Goal: Task Accomplishment & Management: Complete application form

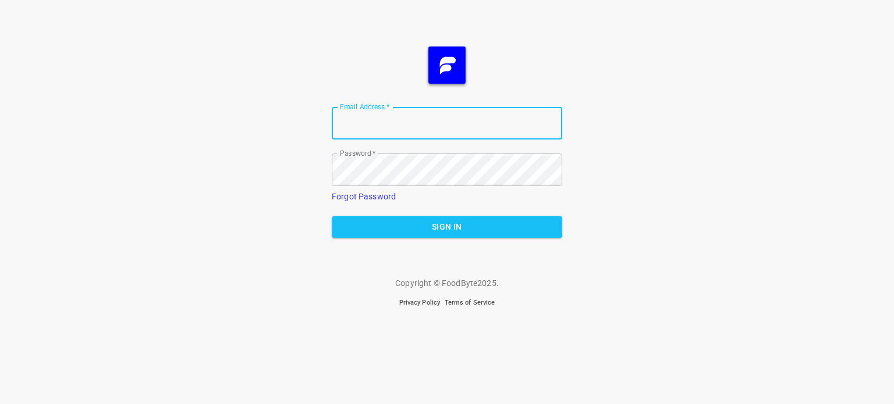
type input "[EMAIL_ADDRESS][DOMAIN_NAME]"
click at [443, 233] on span "Sign In" at bounding box center [447, 227] width 212 height 15
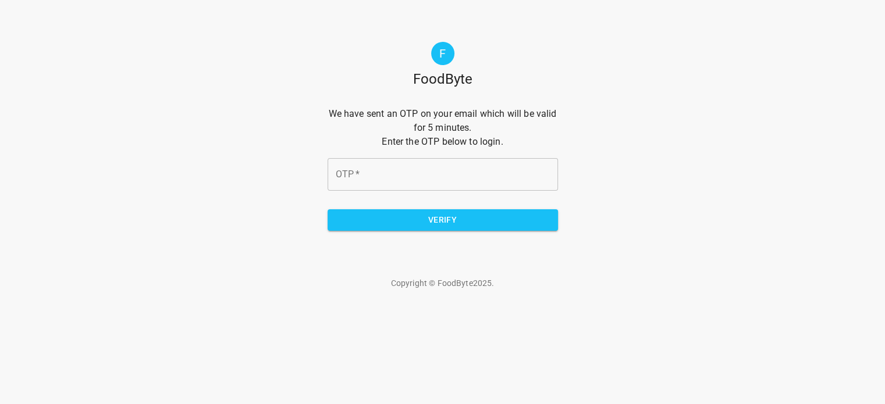
click at [425, 186] on input "OTP   *" at bounding box center [443, 174] width 230 height 33
type input "70d769"
click at [444, 216] on span "Verify" at bounding box center [443, 220] width 212 height 15
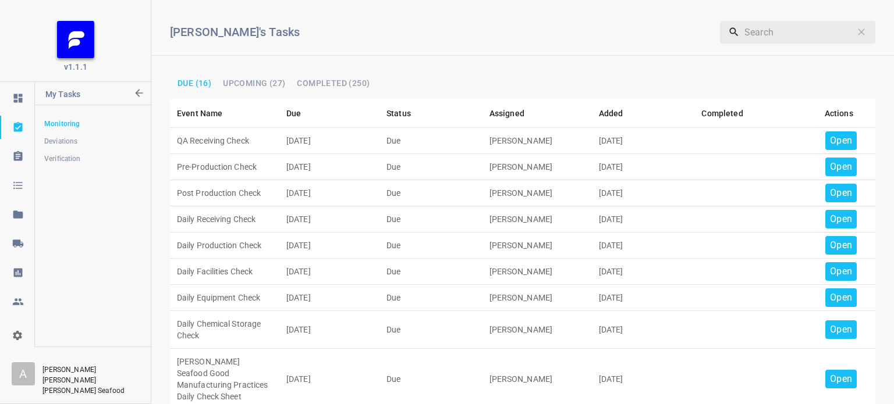
click at [845, 131] on div "Open" at bounding box center [840, 140] width 31 height 19
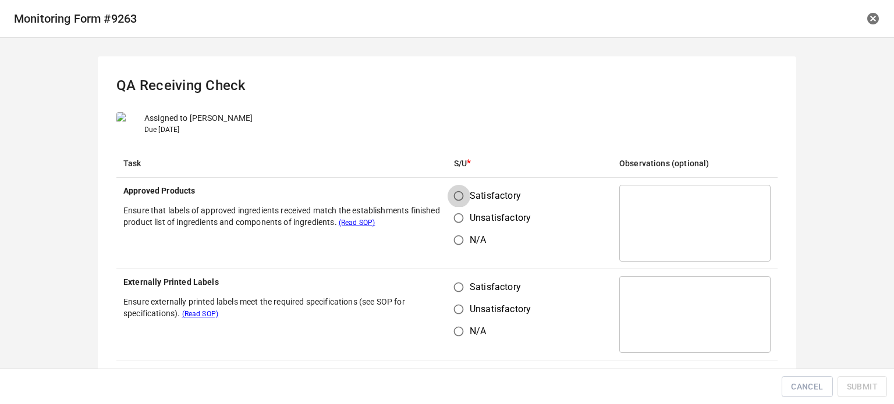
click at [455, 197] on input "Satisfactory" at bounding box center [458, 196] width 22 height 22
radio input "true"
click at [454, 285] on input "Satisfactory" at bounding box center [458, 287] width 22 height 22
radio input "true"
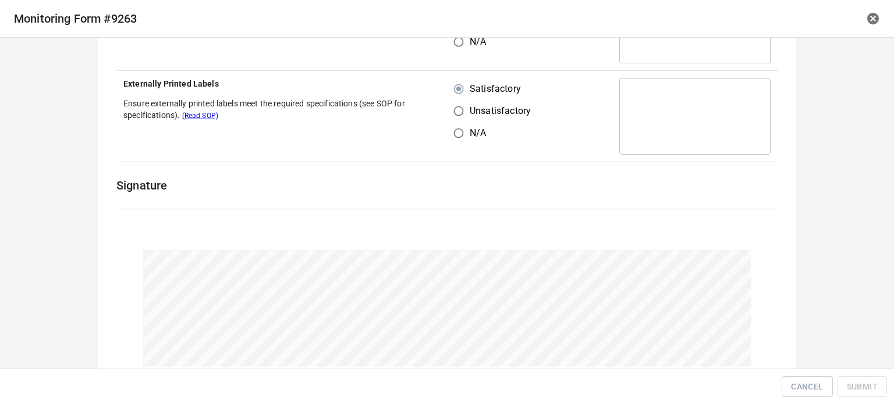
scroll to position [268, 0]
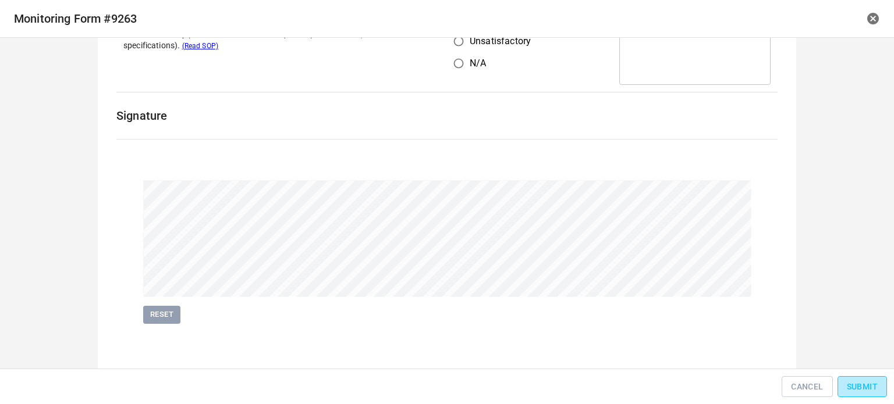
click at [867, 386] on span "Submit" at bounding box center [862, 387] width 31 height 15
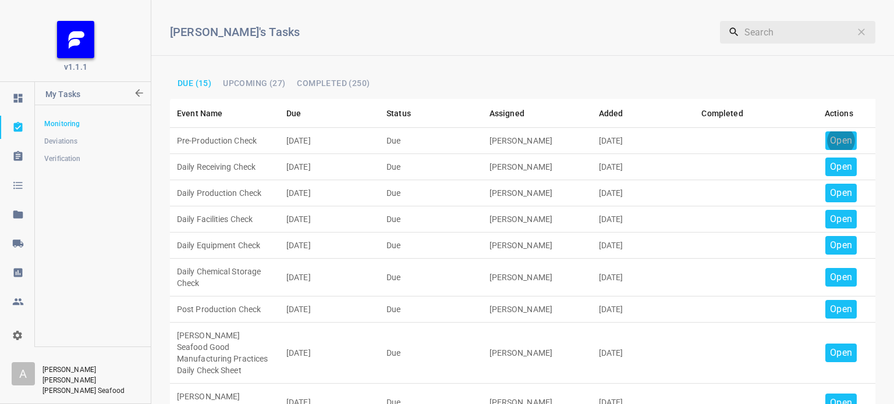
click at [831, 141] on p "Open" at bounding box center [841, 141] width 22 height 14
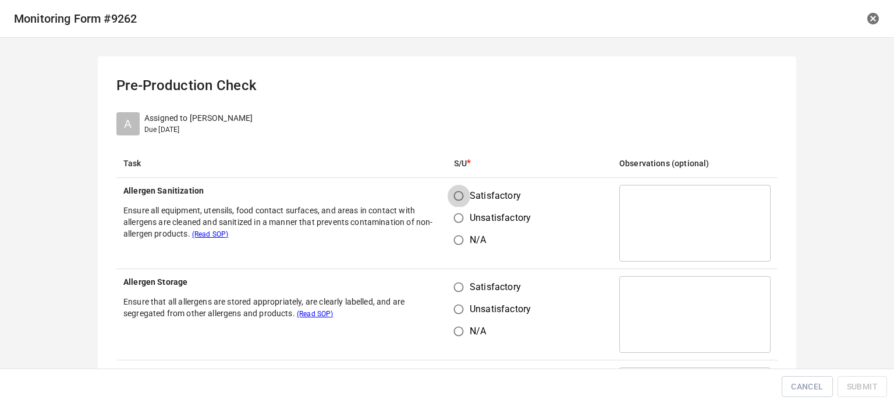
click at [456, 197] on input "Satisfactory" at bounding box center [458, 196] width 22 height 22
radio input "true"
drag, startPoint x: 449, startPoint y: 281, endPoint x: 463, endPoint y: 287, distance: 15.4
click at [457, 285] on input "Satisfactory" at bounding box center [458, 287] width 22 height 22
radio input "true"
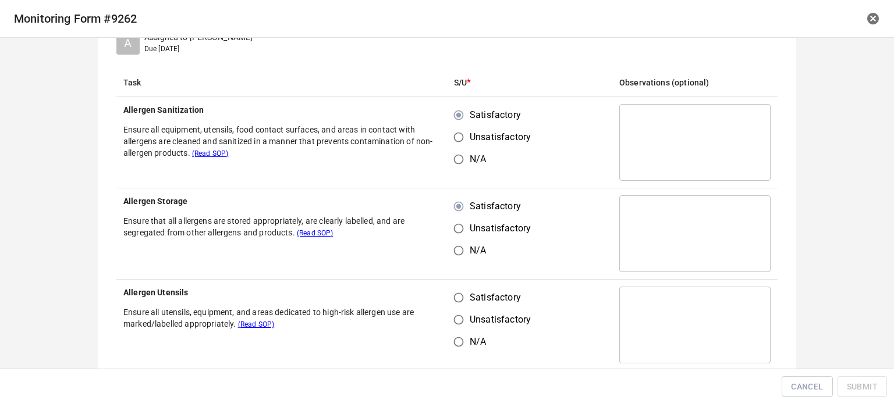
scroll to position [175, 0]
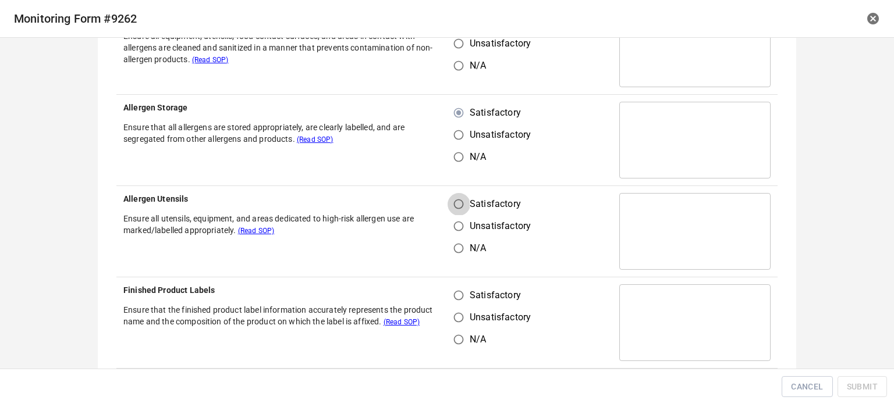
drag, startPoint x: 458, startPoint y: 202, endPoint x: 450, endPoint y: 290, distance: 87.6
click at [458, 204] on input "Satisfactory" at bounding box center [458, 204] width 22 height 22
radio input "true"
click at [461, 301] on div "Satisfactory Unsatisfactory N/A" at bounding box center [497, 318] width 86 height 66
drag, startPoint x: 458, startPoint y: 293, endPoint x: 476, endPoint y: 290, distance: 18.8
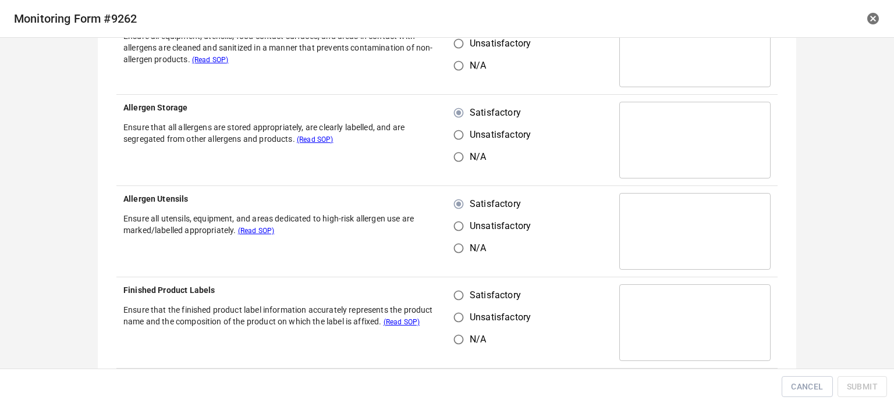
click at [462, 293] on input "Satisfactory" at bounding box center [458, 296] width 22 height 22
radio input "true"
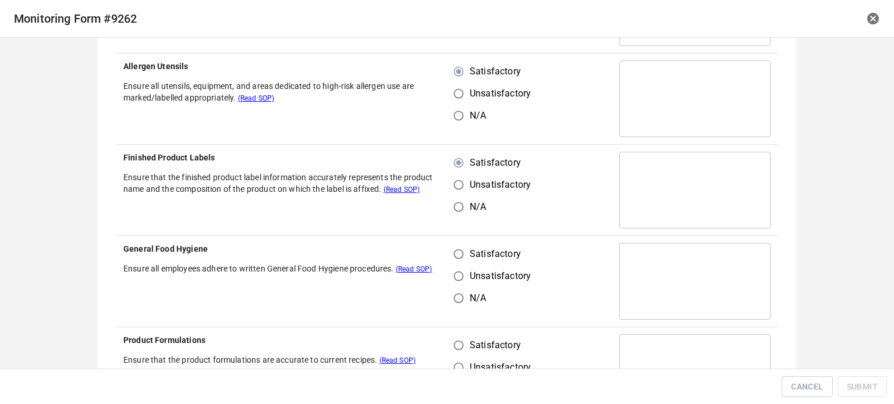
scroll to position [349, 0]
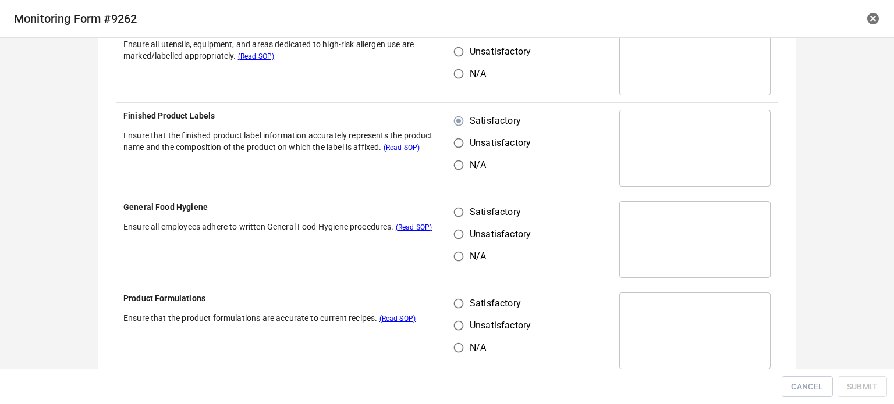
drag, startPoint x: 458, startPoint y: 211, endPoint x: 461, endPoint y: 259, distance: 48.4
click at [460, 214] on input "Satisfactory" at bounding box center [458, 212] width 22 height 22
radio input "true"
click at [459, 294] on input "Satisfactory" at bounding box center [458, 304] width 22 height 22
radio input "true"
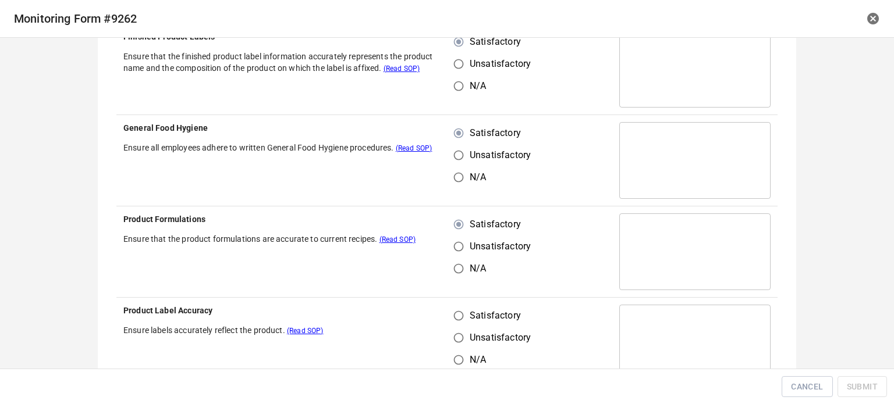
scroll to position [524, 0]
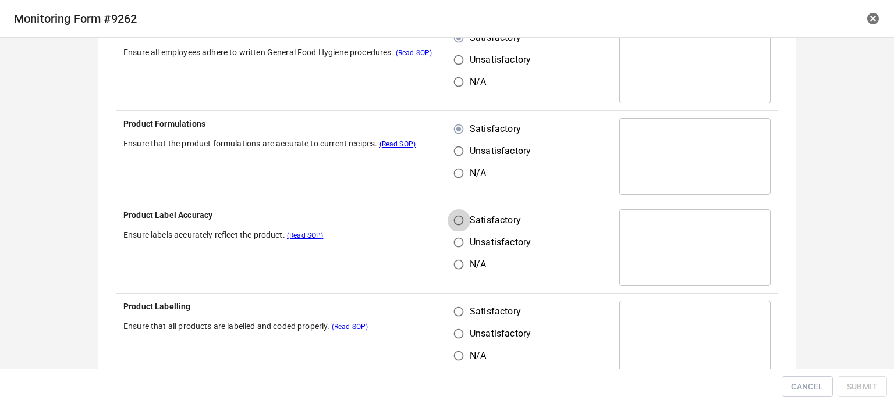
click at [456, 216] on input "Satisfactory" at bounding box center [458, 220] width 22 height 22
radio input "true"
drag, startPoint x: 451, startPoint y: 322, endPoint x: 461, endPoint y: 309, distance: 15.8
click at [456, 318] on div "Satisfactory Unsatisfactory N/A" at bounding box center [497, 334] width 86 height 66
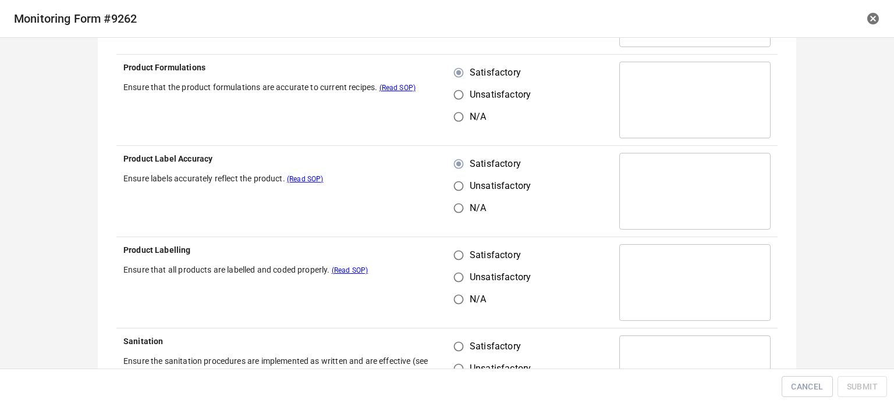
scroll to position [640, 0]
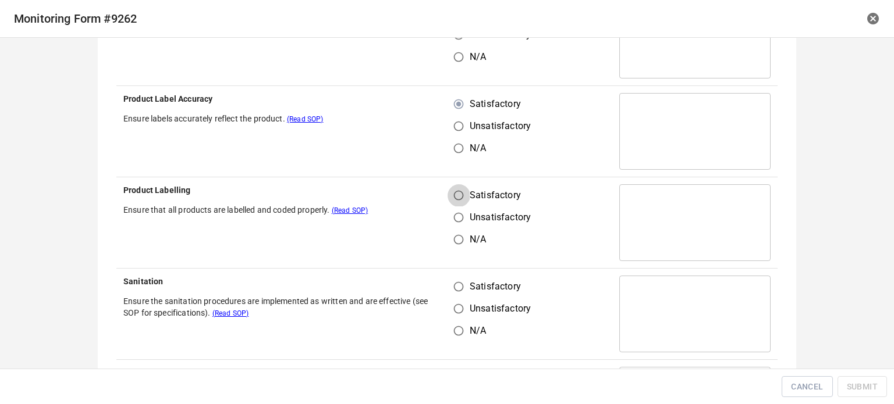
click at [460, 195] on input "Satisfactory" at bounding box center [458, 195] width 22 height 22
radio input "true"
click at [450, 275] on td "Satisfactory Unsatisfactory N/A" at bounding box center [529, 314] width 165 height 91
drag, startPoint x: 454, startPoint y: 282, endPoint x: 505, endPoint y: 280, distance: 51.2
click at [458, 282] on input "Satisfactory" at bounding box center [458, 287] width 22 height 22
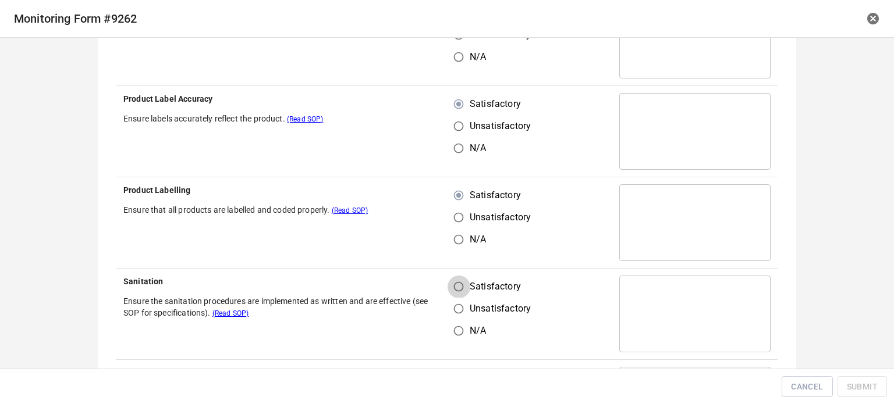
radio input "true"
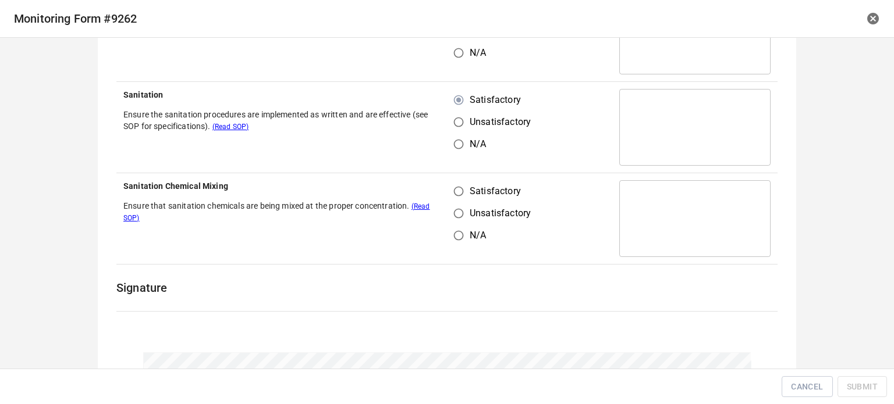
scroll to position [873, 0]
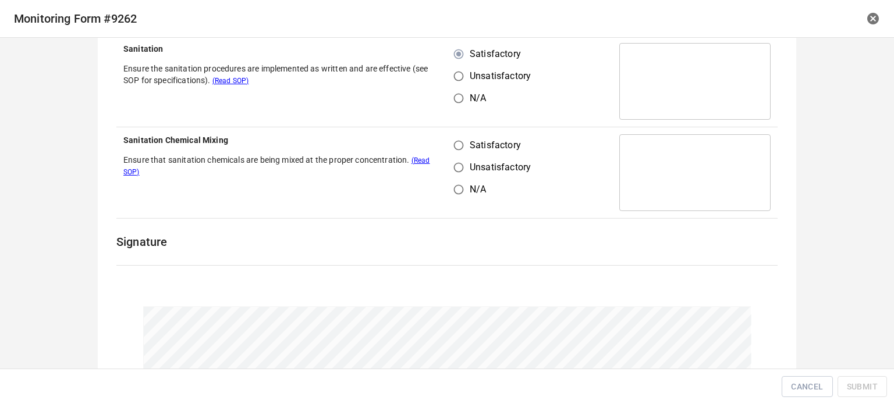
click at [451, 148] on input "Satisfactory" at bounding box center [458, 145] width 22 height 22
radio input "true"
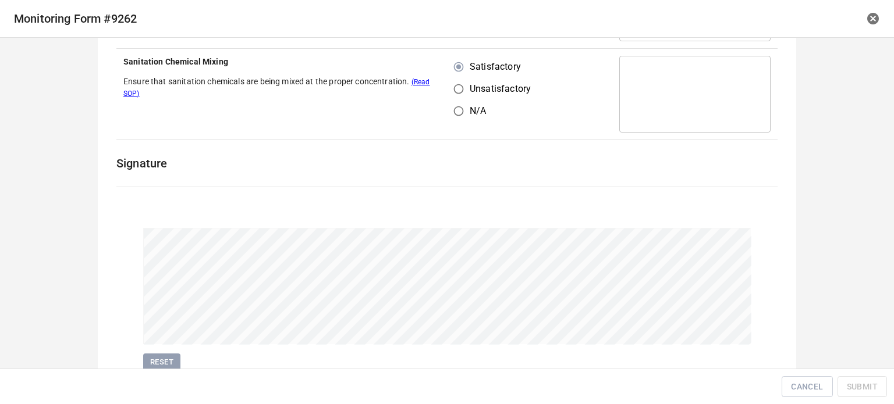
scroll to position [998, 0]
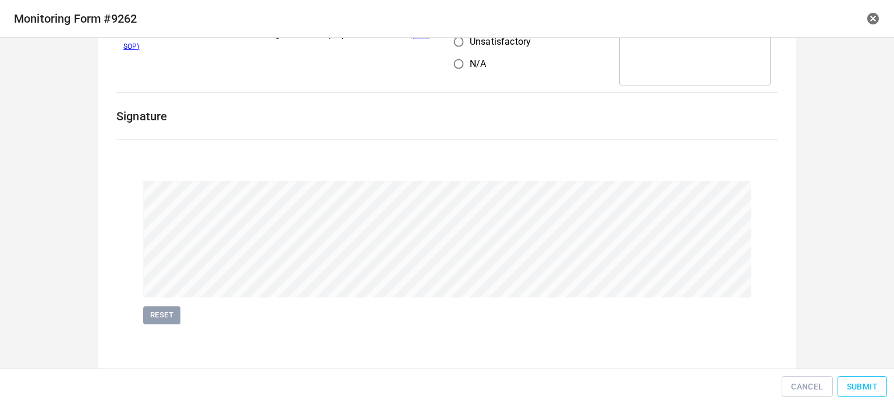
click at [866, 380] on span "Submit" at bounding box center [862, 387] width 31 height 15
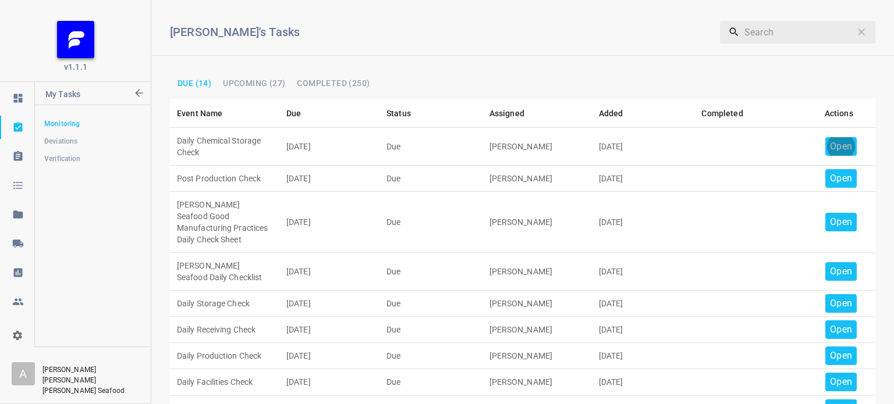
click at [830, 146] on p "Open" at bounding box center [841, 147] width 22 height 14
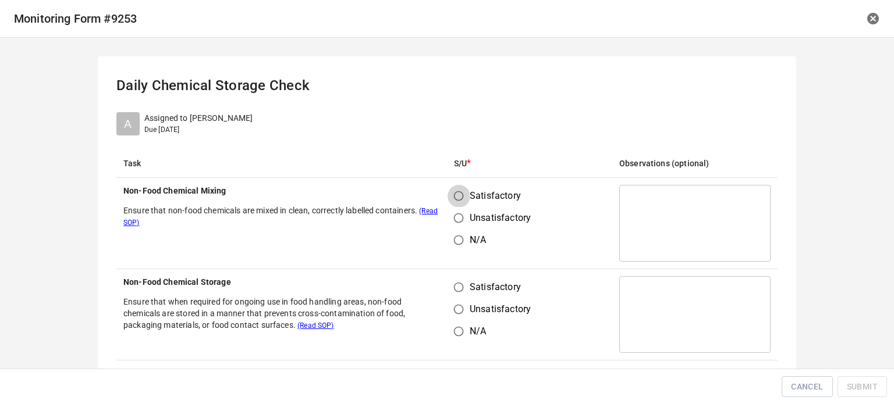
drag, startPoint x: 459, startPoint y: 195, endPoint x: 451, endPoint y: 285, distance: 90.5
click at [459, 197] on input "Satisfactory" at bounding box center [458, 196] width 22 height 22
radio input "true"
click at [457, 290] on input "Satisfactory" at bounding box center [458, 287] width 22 height 22
radio input "true"
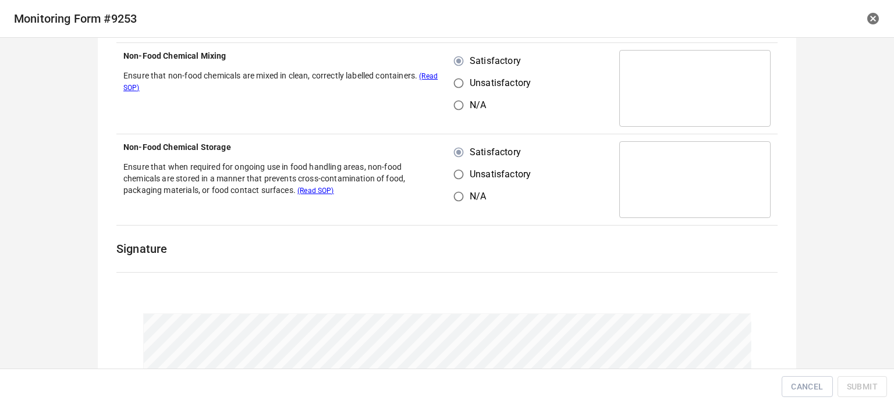
scroll to position [268, 0]
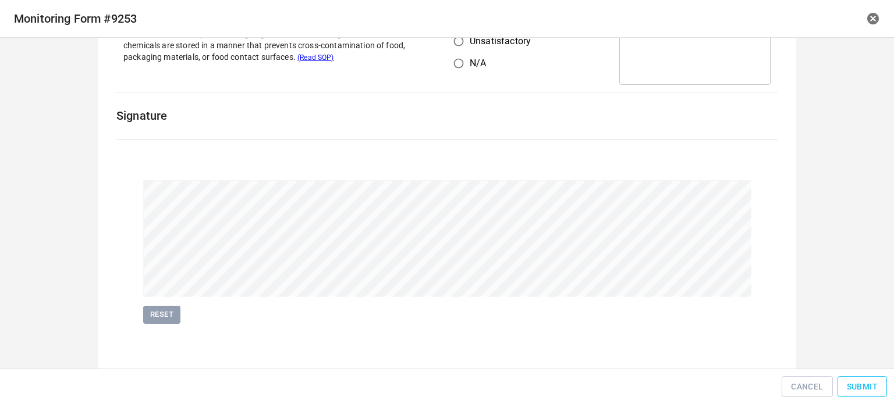
click at [870, 391] on span "Submit" at bounding box center [862, 387] width 31 height 15
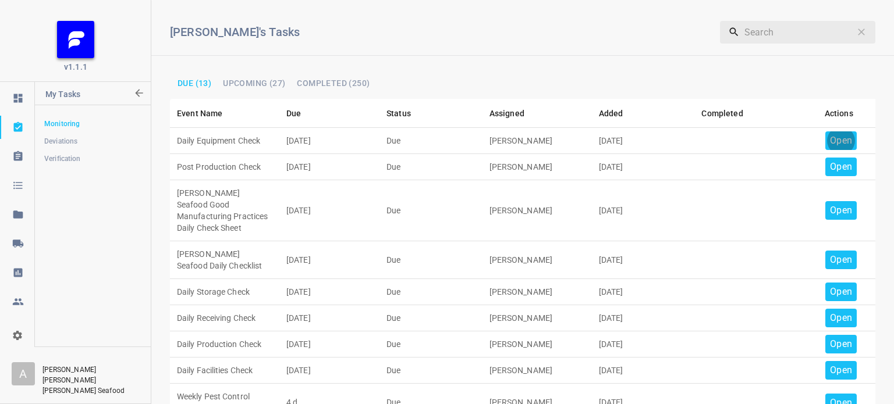
click at [832, 137] on p "Open" at bounding box center [841, 141] width 22 height 14
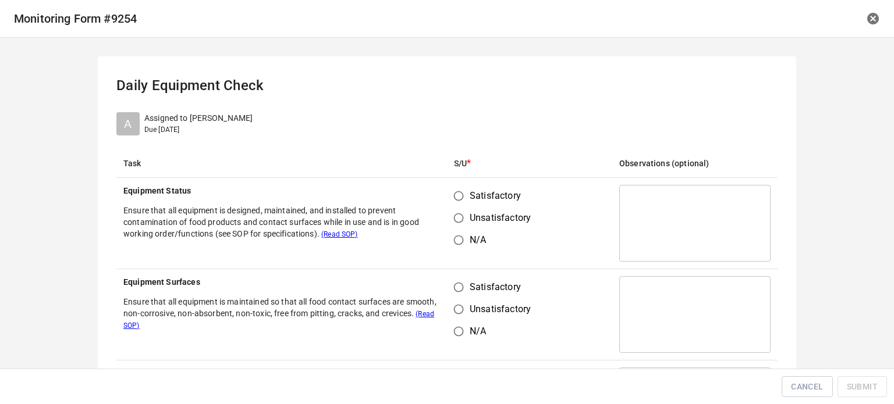
drag, startPoint x: 461, startPoint y: 194, endPoint x: 449, endPoint y: 282, distance: 88.8
click at [464, 198] on input "Satisfactory" at bounding box center [458, 196] width 22 height 22
radio input "true"
click at [449, 295] on input "Satisfactory" at bounding box center [458, 287] width 22 height 22
radio input "true"
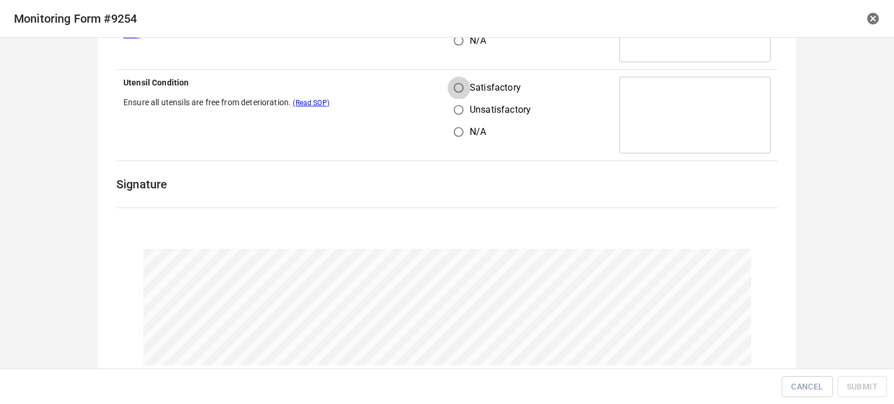
drag, startPoint x: 448, startPoint y: 88, endPoint x: 475, endPoint y: 91, distance: 27.6
click at [449, 88] on input "Satisfactory" at bounding box center [458, 88] width 22 height 22
radio input "true"
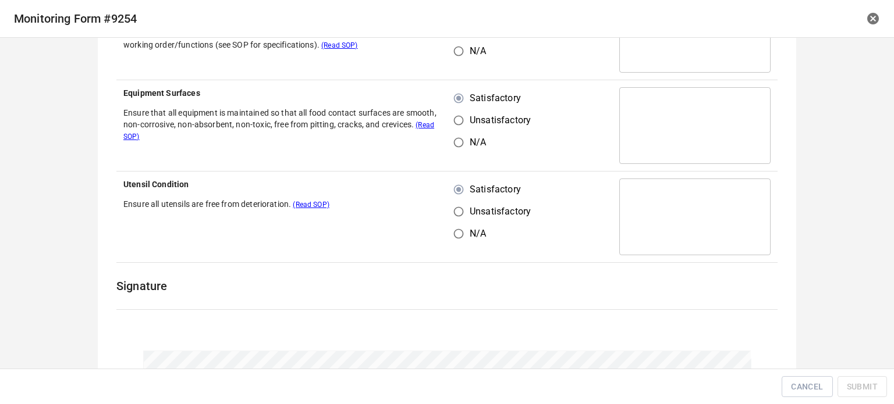
scroll to position [360, 0]
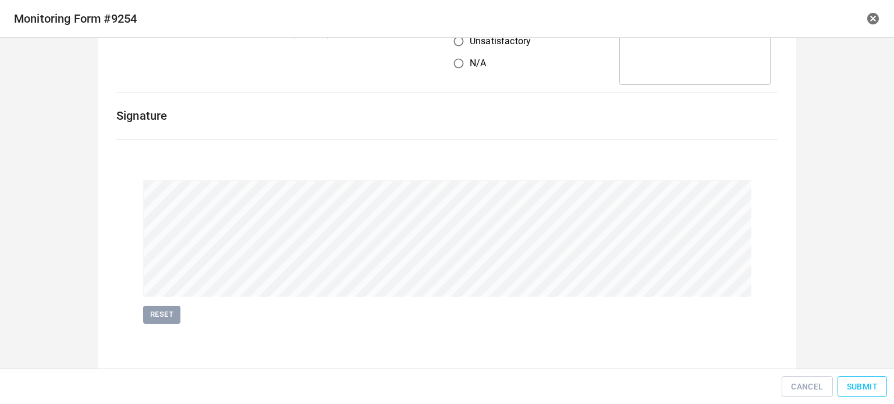
click at [869, 390] on span "Submit" at bounding box center [862, 387] width 31 height 15
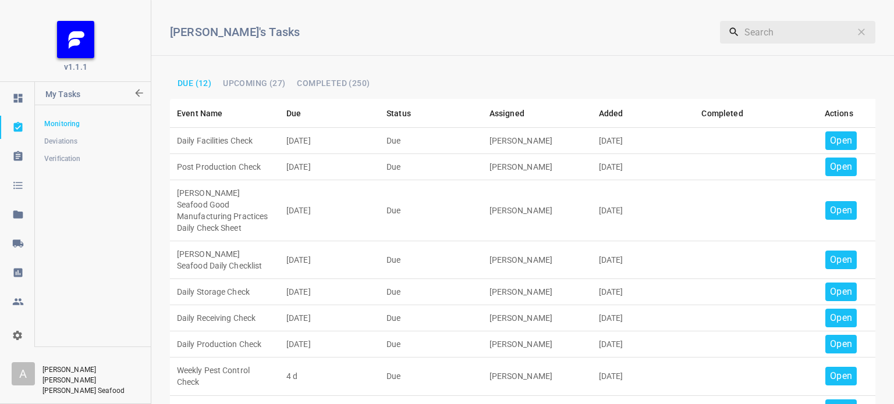
click at [825, 134] on div "Open" at bounding box center [840, 140] width 31 height 19
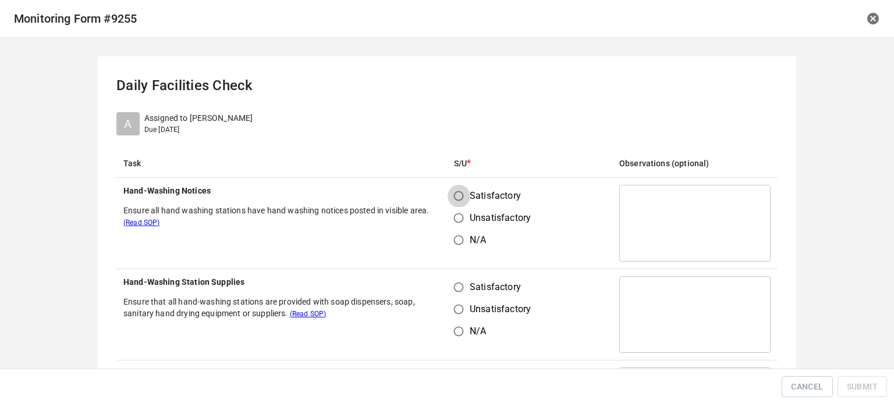
drag, startPoint x: 455, startPoint y: 191, endPoint x: 444, endPoint y: 279, distance: 89.1
click at [455, 193] on input "Satisfactory" at bounding box center [458, 196] width 22 height 22
radio input "true"
drag, startPoint x: 446, startPoint y: 288, endPoint x: 463, endPoint y: 289, distance: 17.5
click at [456, 289] on input "Satisfactory" at bounding box center [458, 287] width 22 height 22
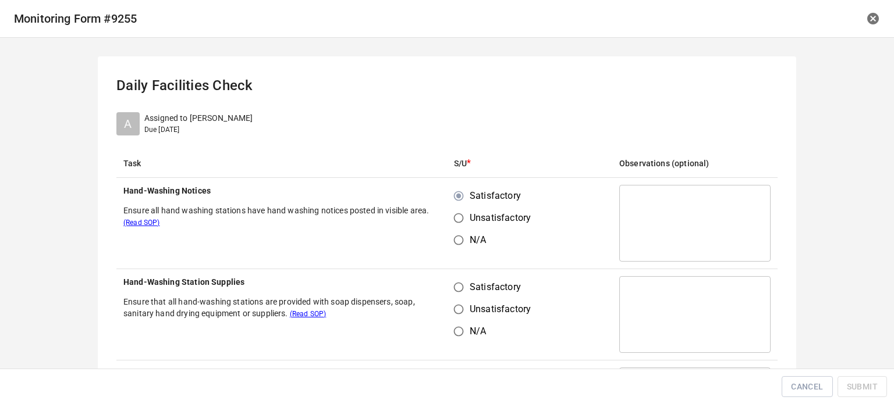
radio input "true"
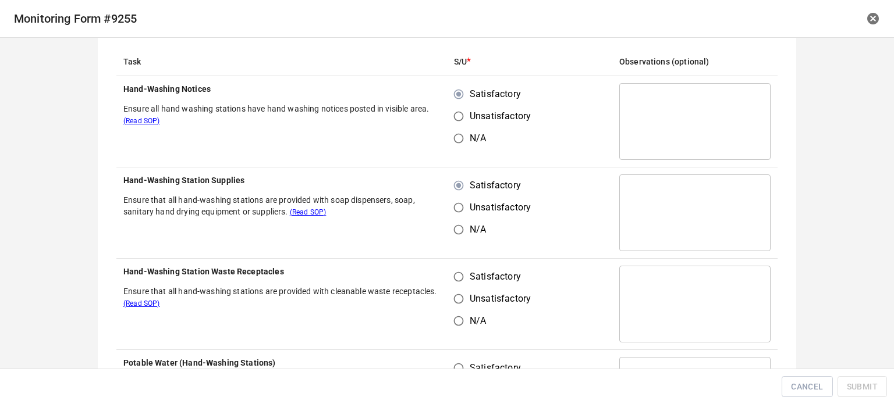
scroll to position [175, 0]
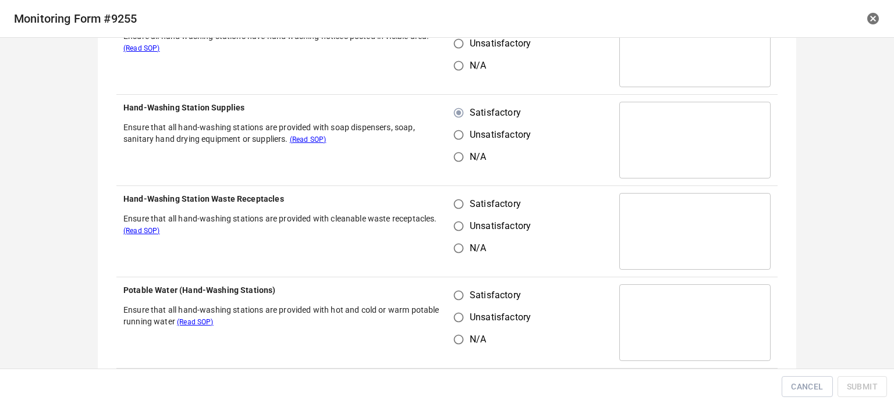
click at [457, 212] on input "Satisfactory" at bounding box center [458, 204] width 22 height 22
radio input "true"
drag, startPoint x: 450, startPoint y: 286, endPoint x: 458, endPoint y: 290, distance: 9.9
click at [451, 286] on input "Satisfactory" at bounding box center [458, 296] width 22 height 22
radio input "true"
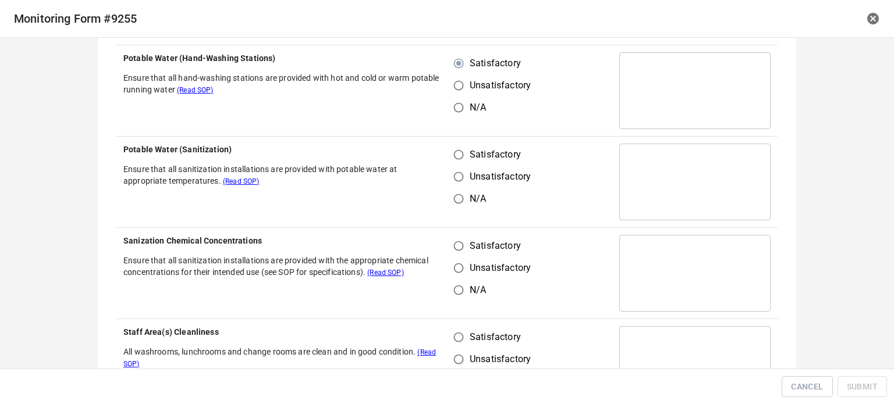
scroll to position [407, 0]
click at [458, 153] on input "Satisfactory" at bounding box center [458, 154] width 22 height 22
radio input "true"
drag, startPoint x: 449, startPoint y: 236, endPoint x: 458, endPoint y: 287, distance: 52.6
click at [451, 246] on input "Satisfactory" at bounding box center [458, 245] width 22 height 22
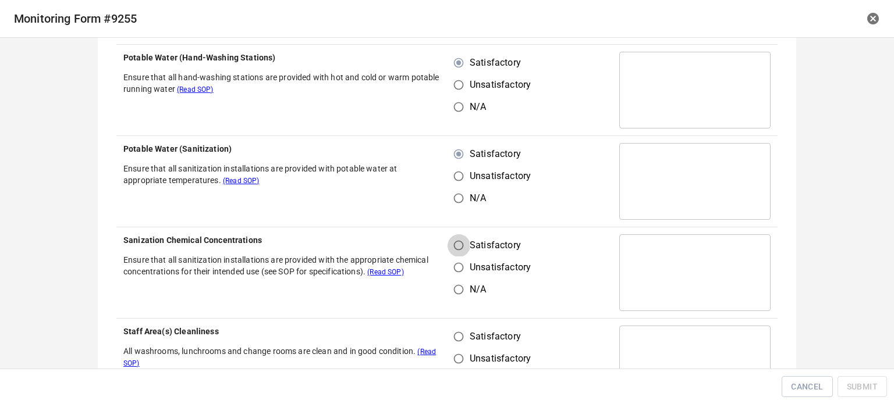
radio input "true"
drag, startPoint x: 457, startPoint y: 317, endPoint x: 463, endPoint y: 325, distance: 10.0
click at [461, 322] on tbody "Hand-Washing Notices Ensure all hand washing stations have hand washing notices…" at bounding box center [446, 182] width 661 height 822
drag, startPoint x: 537, startPoint y: 221, endPoint x: 572, endPoint y: 229, distance: 36.3
click at [538, 221] on td "Satisfactory Unsatisfactory N/A" at bounding box center [529, 181] width 165 height 91
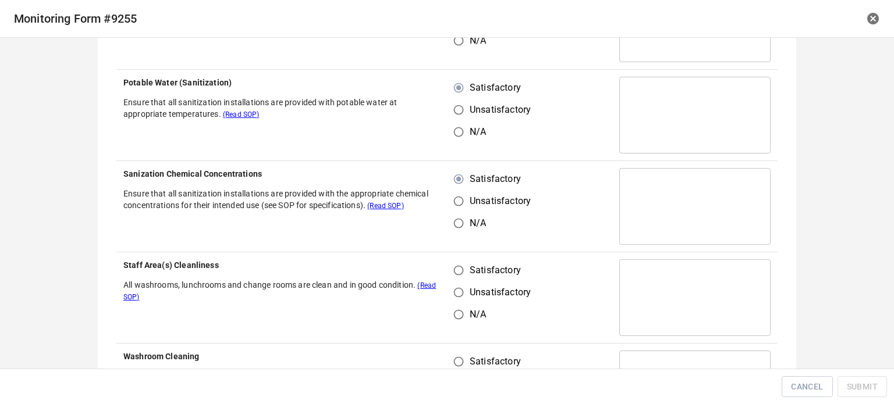
scroll to position [524, 0]
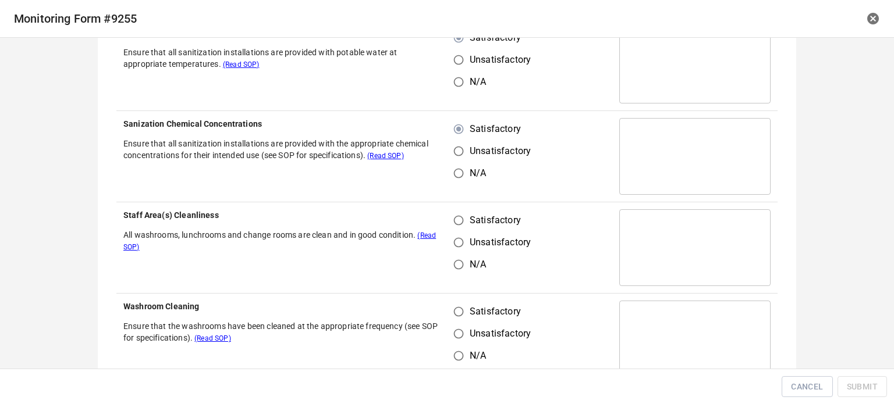
click at [460, 223] on input "Satisfactory" at bounding box center [458, 220] width 22 height 22
radio input "true"
click at [455, 308] on input "Satisfactory" at bounding box center [458, 312] width 22 height 22
radio input "true"
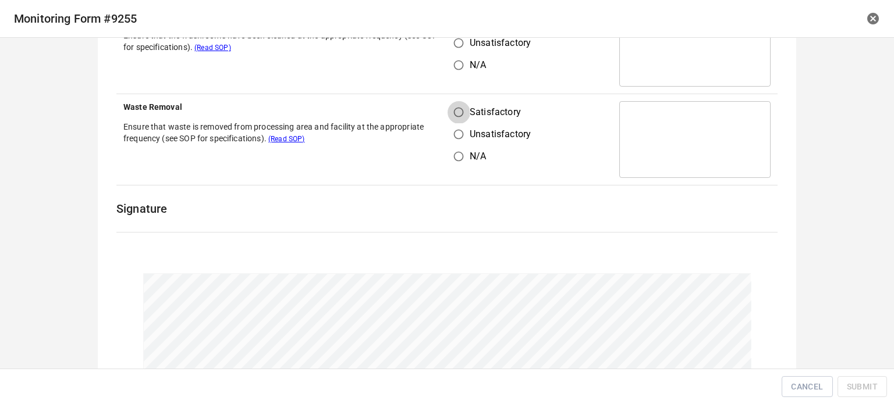
drag, startPoint x: 453, startPoint y: 116, endPoint x: 460, endPoint y: 118, distance: 7.4
click at [454, 116] on input "Satisfactory" at bounding box center [458, 112] width 22 height 22
radio input "true"
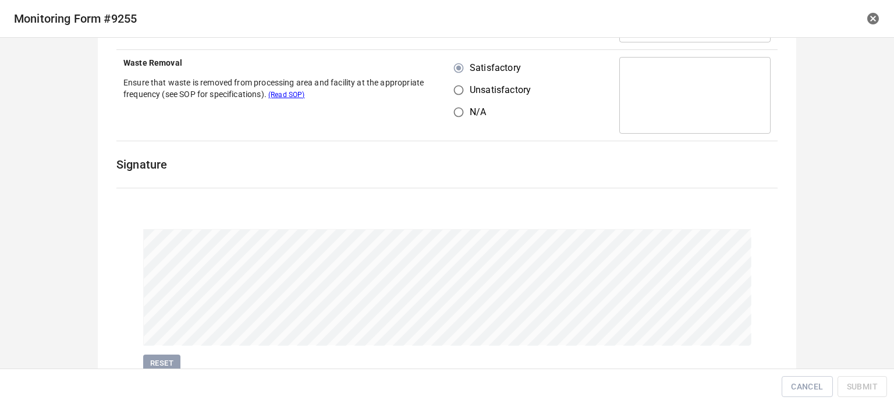
scroll to position [907, 0]
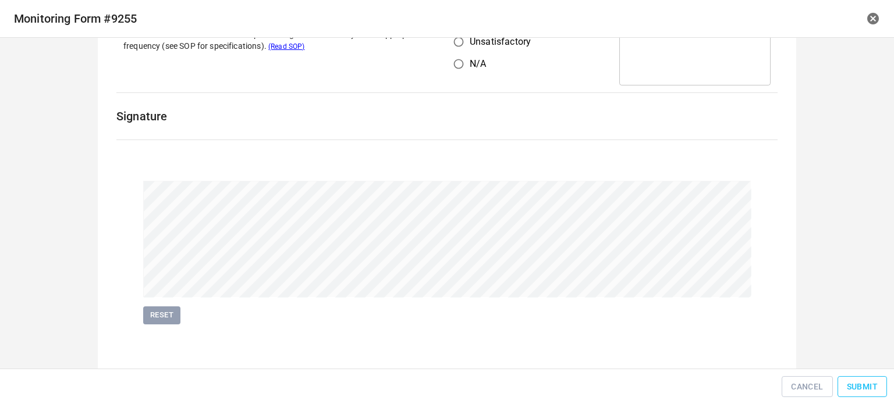
click at [848, 387] on span "Submit" at bounding box center [862, 387] width 31 height 15
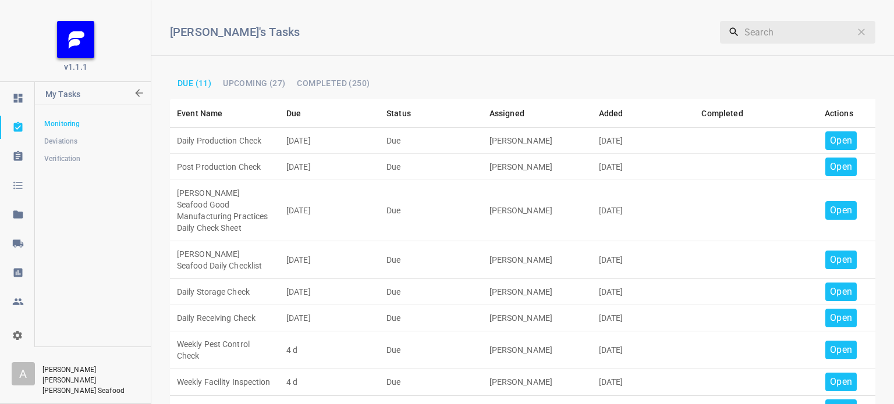
click at [830, 137] on p "Open" at bounding box center [841, 141] width 22 height 14
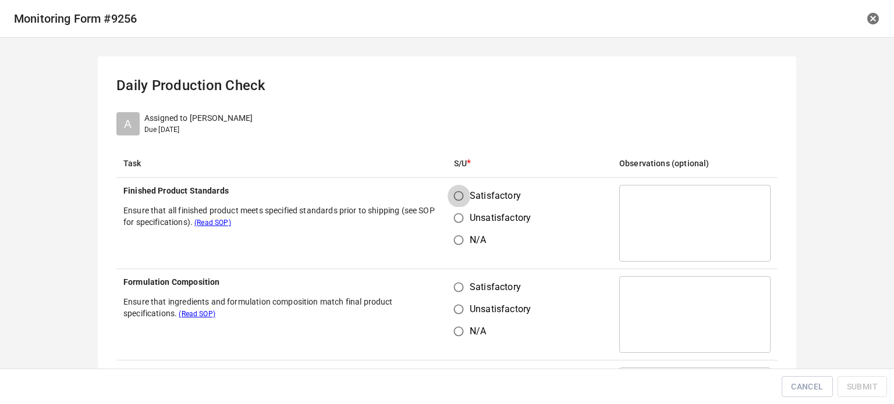
click at [456, 195] on input "Satisfactory" at bounding box center [458, 196] width 22 height 22
radio input "true"
drag, startPoint x: 456, startPoint y: 290, endPoint x: 466, endPoint y: 281, distance: 13.2
click at [456, 290] on input "Satisfactory" at bounding box center [458, 287] width 22 height 22
radio input "true"
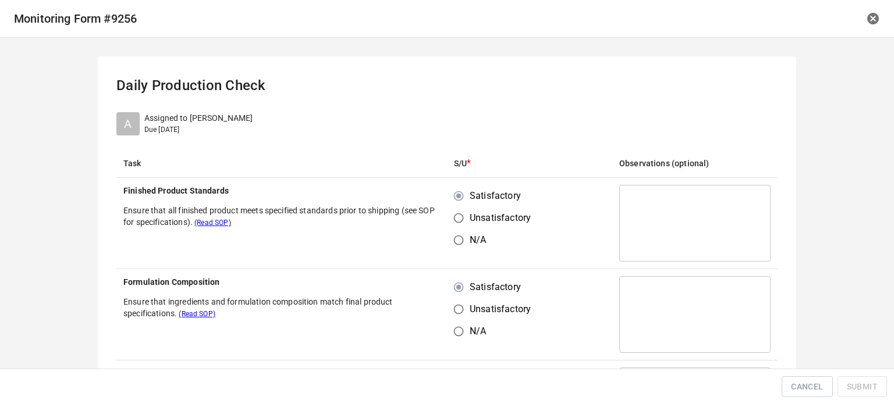
scroll to position [175, 0]
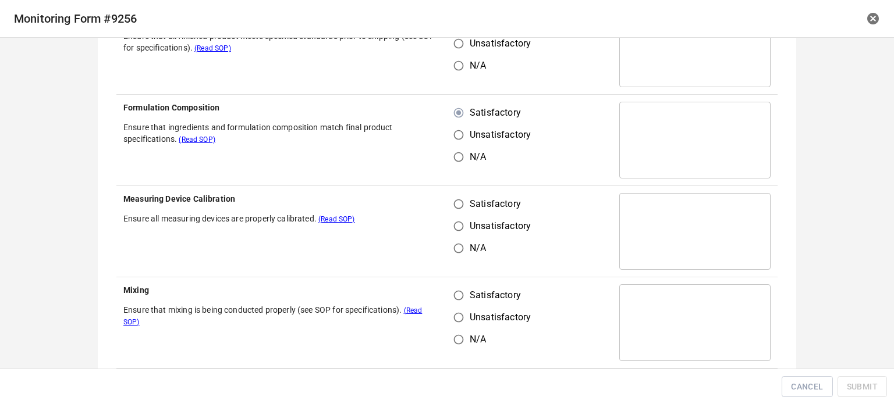
drag, startPoint x: 456, startPoint y: 207, endPoint x: 467, endPoint y: 253, distance: 47.7
click at [456, 207] on input "Satisfactory" at bounding box center [458, 204] width 22 height 22
radio input "true"
click at [465, 286] on input "Satisfactory" at bounding box center [458, 296] width 22 height 22
radio input "true"
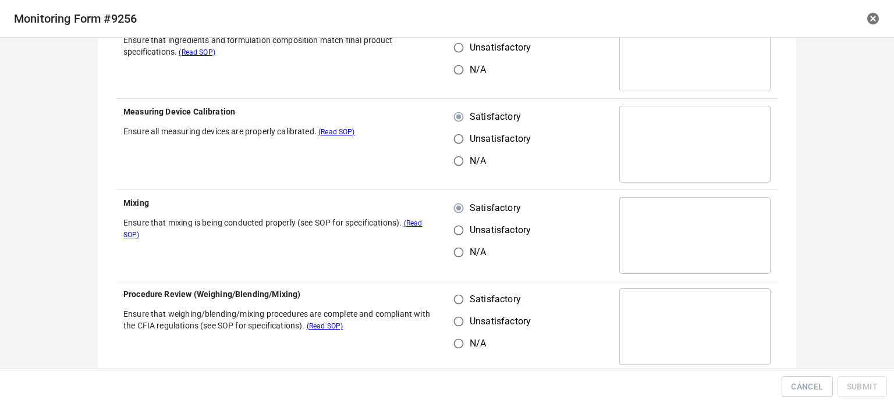
scroll to position [407, 0]
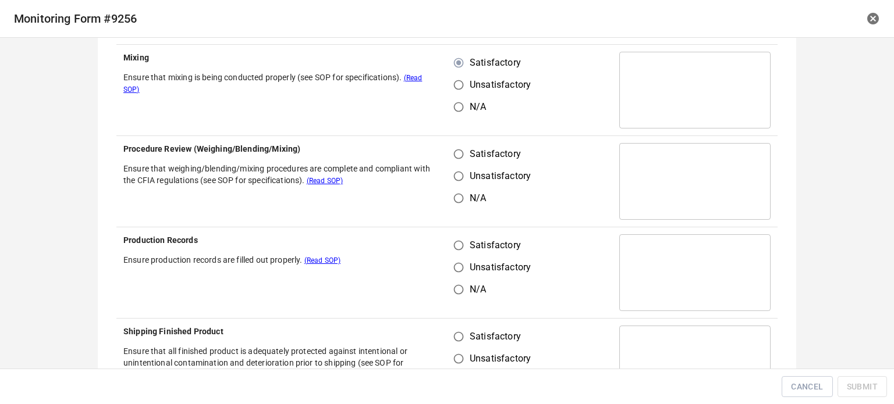
click at [447, 155] on input "Satisfactory" at bounding box center [458, 154] width 22 height 22
radio input "true"
click at [459, 248] on input "Satisfactory" at bounding box center [458, 245] width 22 height 22
radio input "true"
click at [459, 342] on input "Satisfactory" at bounding box center [458, 337] width 22 height 22
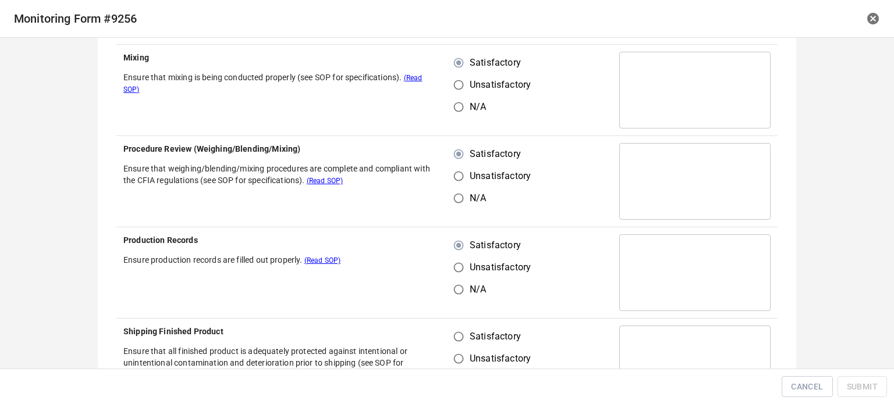
radio input "true"
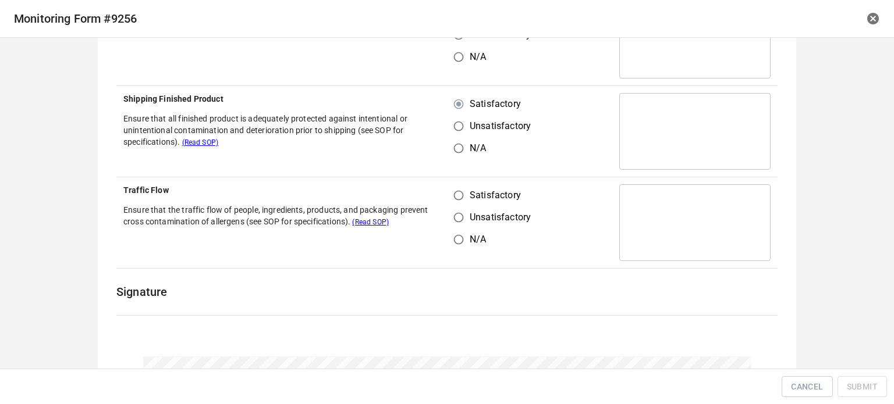
drag, startPoint x: 460, startPoint y: 197, endPoint x: 466, endPoint y: 195, distance: 6.1
click at [461, 197] on input "Satisfactory" at bounding box center [458, 195] width 22 height 22
radio input "true"
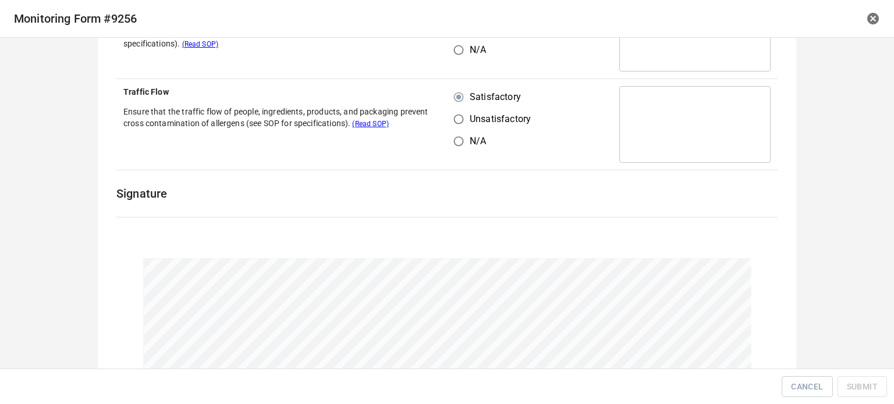
scroll to position [816, 0]
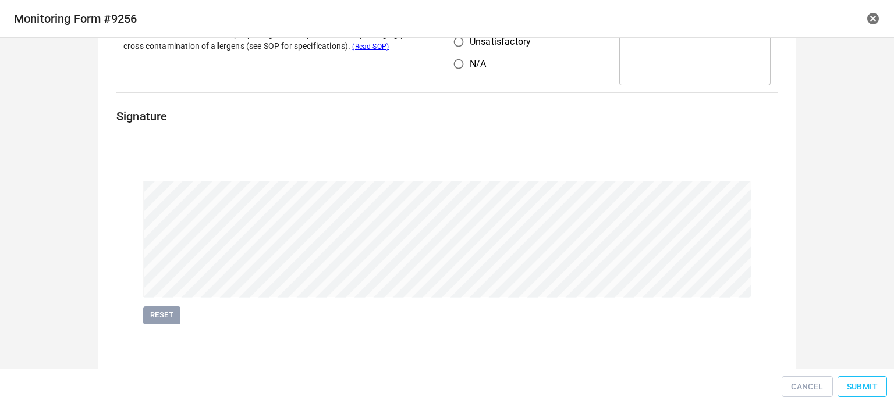
click at [866, 390] on span "Submit" at bounding box center [862, 387] width 31 height 15
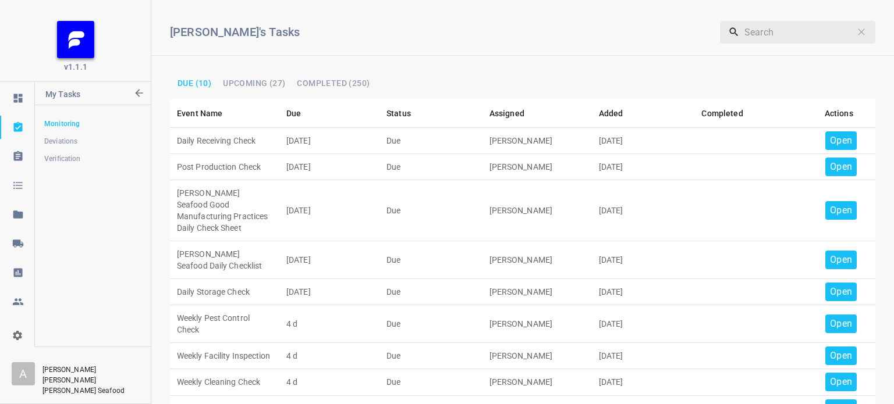
click at [835, 128] on td "Open" at bounding box center [838, 141] width 73 height 26
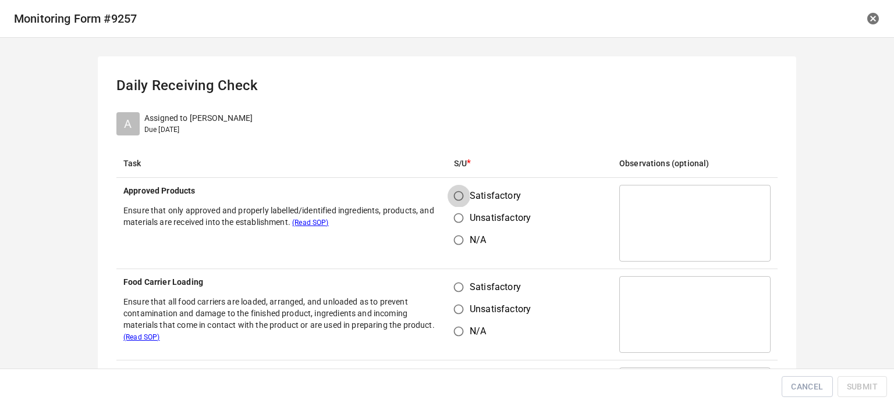
drag, startPoint x: 451, startPoint y: 199, endPoint x: 443, endPoint y: 274, distance: 75.5
click at [453, 200] on input "Satisfactory" at bounding box center [458, 196] width 22 height 22
radio input "true"
click at [464, 289] on input "Satisfactory" at bounding box center [458, 287] width 22 height 22
radio input "true"
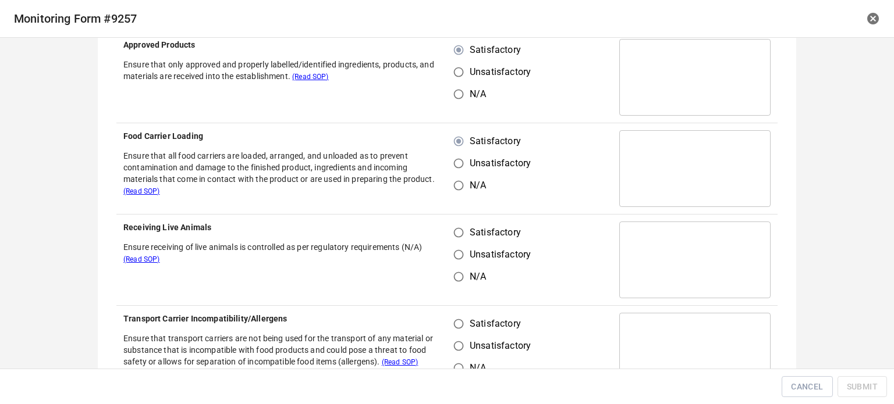
scroll to position [233, 0]
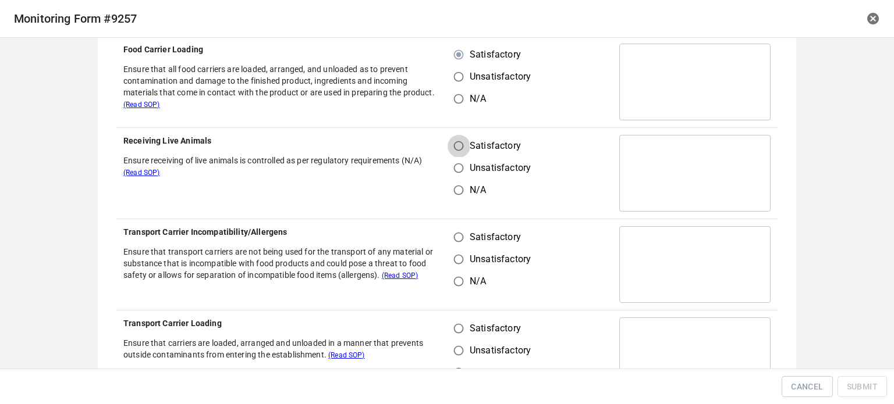
click at [452, 140] on input "Satisfactory" at bounding box center [458, 146] width 22 height 22
radio input "true"
click at [448, 253] on input "Unsatisfactory" at bounding box center [458, 259] width 22 height 22
radio input "true"
click at [460, 240] on input "Satisfactory" at bounding box center [458, 237] width 22 height 22
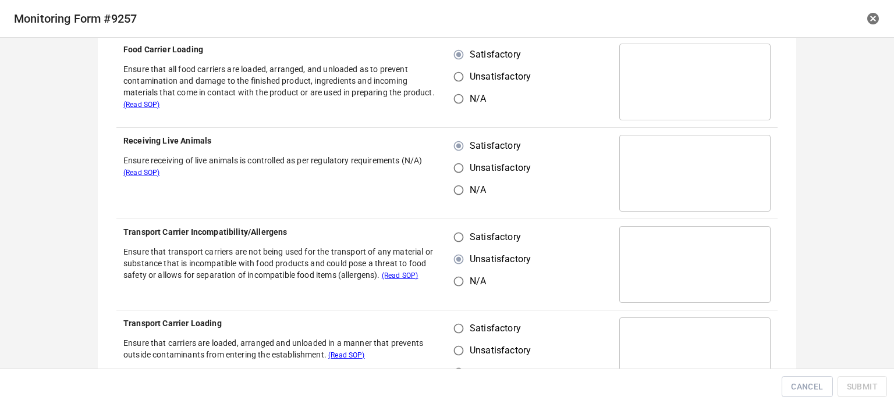
radio input "true"
click at [455, 318] on td "Satisfactory Unsatisfactory N/A" at bounding box center [529, 356] width 165 height 91
drag, startPoint x: 458, startPoint y: 329, endPoint x: 514, endPoint y: 265, distance: 85.3
click at [458, 329] on input "Satisfactory" at bounding box center [458, 329] width 22 height 22
radio input "true"
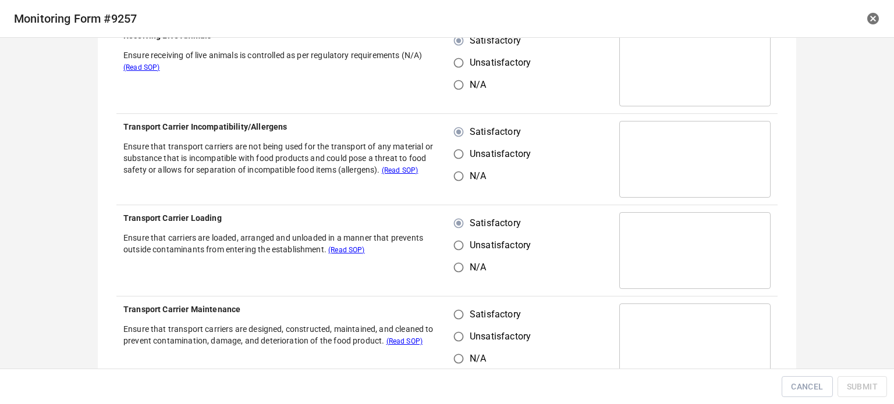
scroll to position [465, 0]
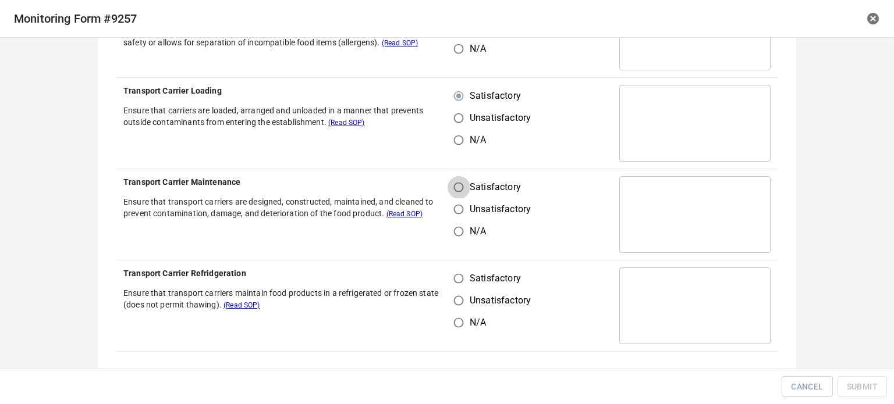
drag, startPoint x: 454, startPoint y: 190, endPoint x: 457, endPoint y: 241, distance: 51.3
click at [454, 190] on input "Satisfactory" at bounding box center [458, 187] width 22 height 22
radio input "true"
click at [458, 276] on input "Satisfactory" at bounding box center [458, 279] width 22 height 22
radio input "true"
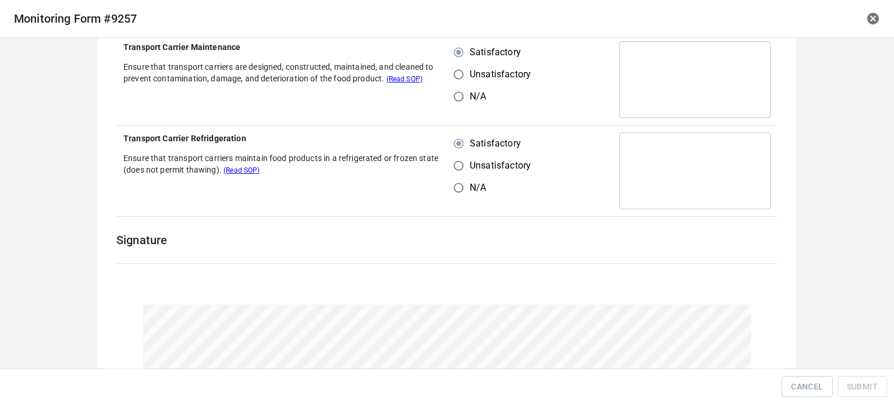
scroll to position [724, 0]
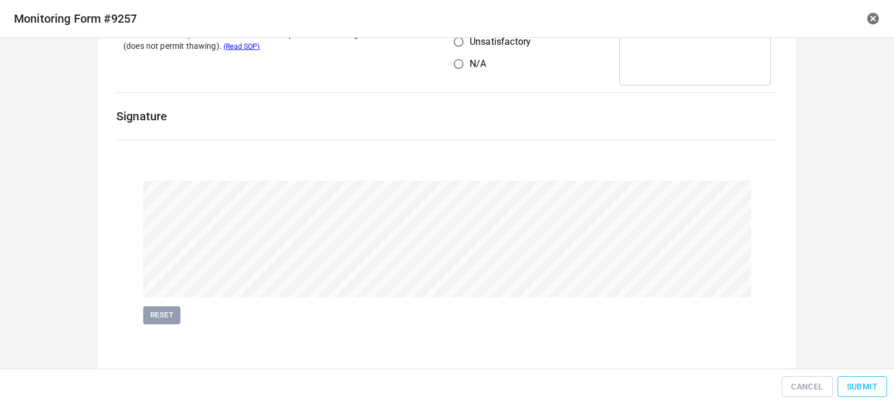
click at [869, 382] on span "Submit" at bounding box center [862, 387] width 31 height 15
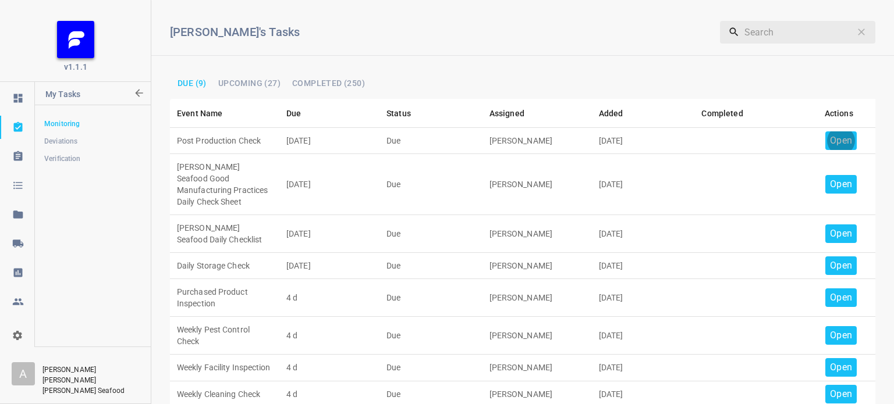
click at [841, 137] on p "Open" at bounding box center [841, 141] width 22 height 14
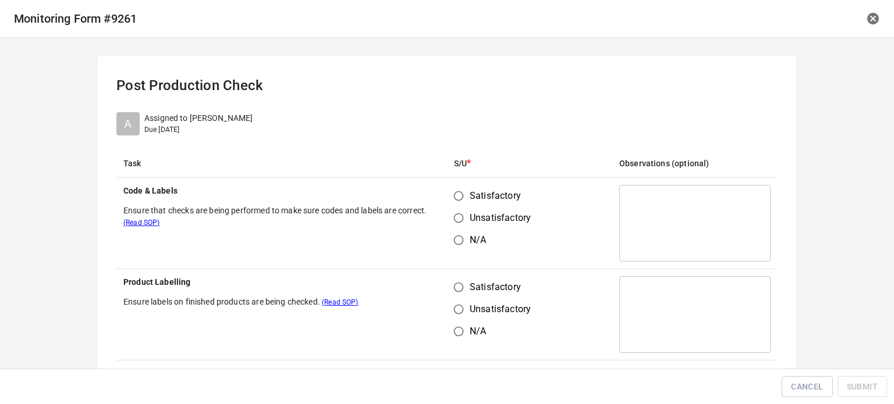
drag, startPoint x: 457, startPoint y: 201, endPoint x: 457, endPoint y: 276, distance: 75.6
click at [457, 204] on input "Satisfactory" at bounding box center [458, 196] width 22 height 22
radio input "true"
click at [460, 288] on input "Satisfactory" at bounding box center [458, 287] width 22 height 22
radio input "true"
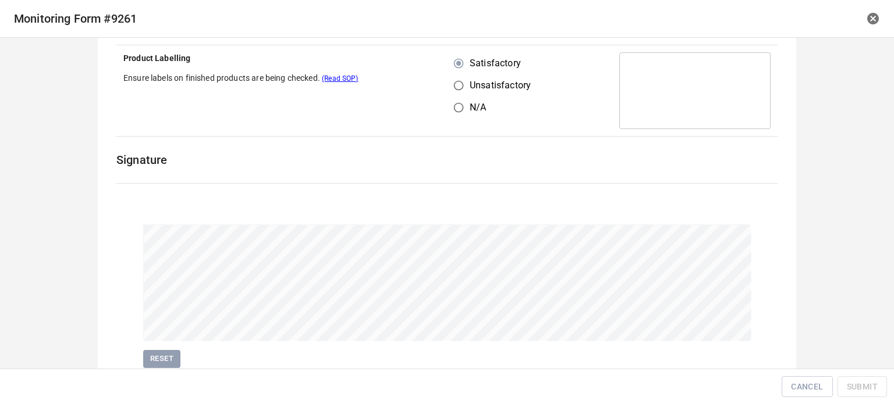
scroll to position [268, 0]
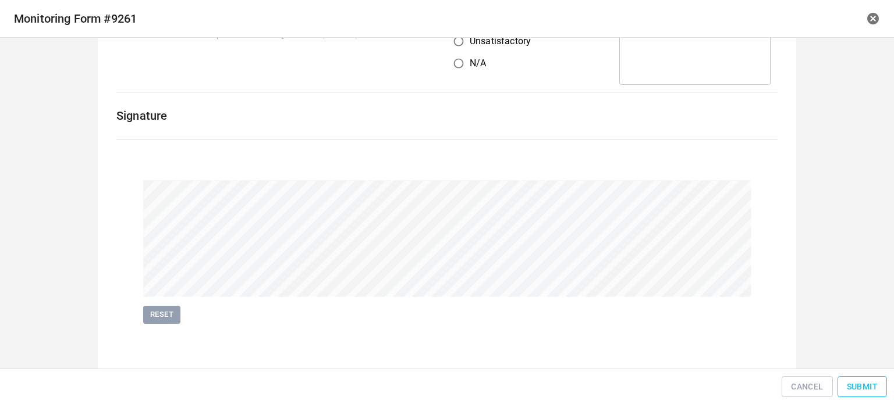
click at [876, 388] on span "Submit" at bounding box center [862, 387] width 31 height 15
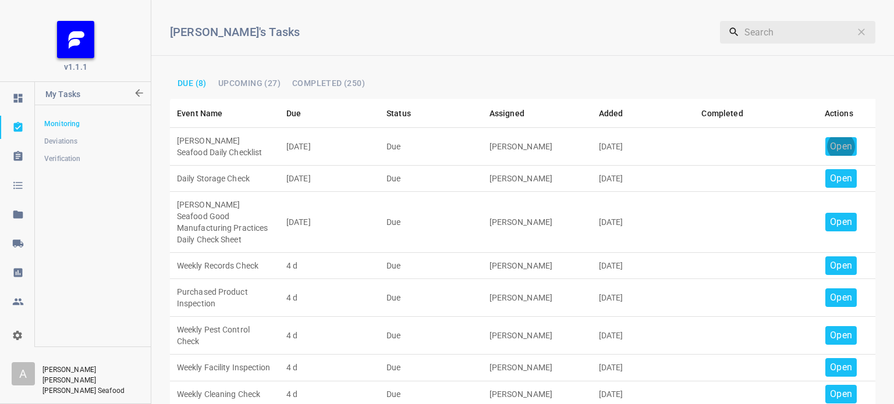
click at [838, 144] on p "Open" at bounding box center [841, 147] width 22 height 14
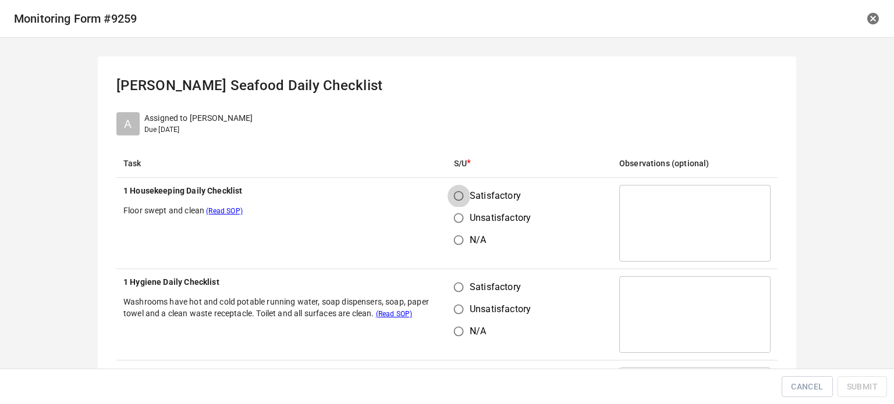
click at [451, 194] on input "Satisfactory" at bounding box center [458, 196] width 22 height 22
radio input "true"
drag, startPoint x: 464, startPoint y: 284, endPoint x: 489, endPoint y: 284, distance: 24.4
click at [470, 284] on label "Satisfactory" at bounding box center [488, 287] width 83 height 22
click at [470, 284] on input "Satisfactory" at bounding box center [458, 287] width 22 height 22
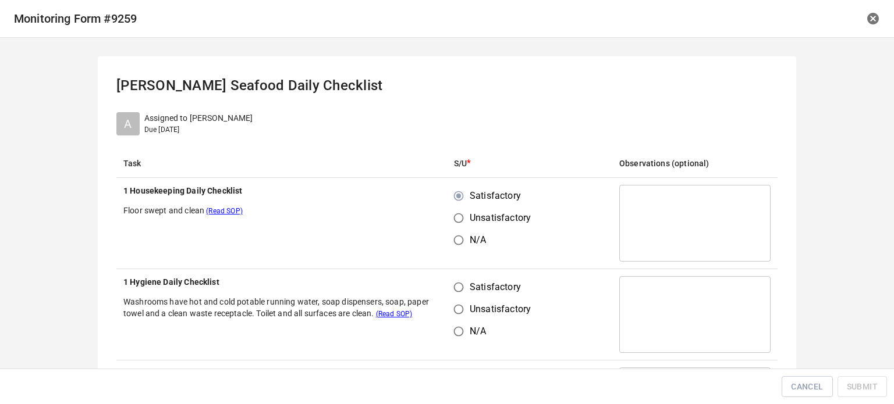
radio input "true"
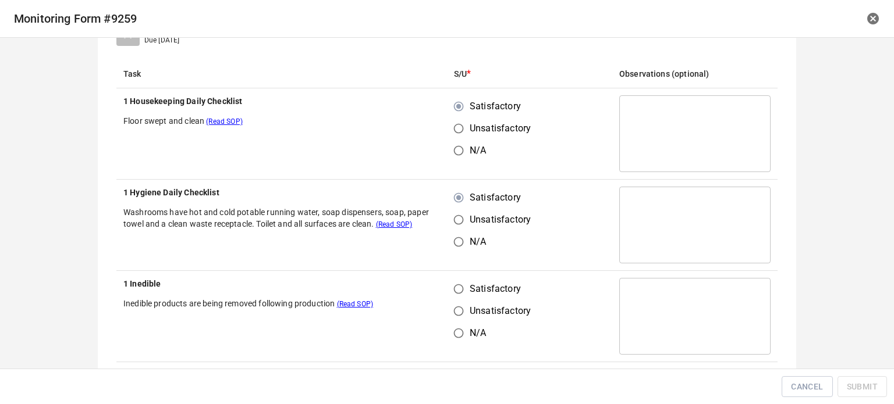
scroll to position [175, 0]
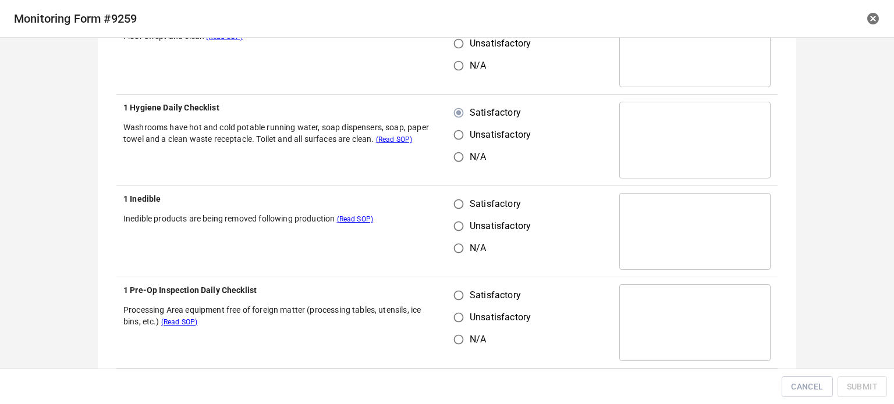
click at [451, 204] on input "Satisfactory" at bounding box center [458, 204] width 22 height 22
radio input "true"
drag, startPoint x: 458, startPoint y: 291, endPoint x: 473, endPoint y: 298, distance: 16.9
click at [466, 297] on label "Satisfactory" at bounding box center [488, 296] width 83 height 22
click at [466, 297] on input "Satisfactory" at bounding box center [458, 296] width 22 height 22
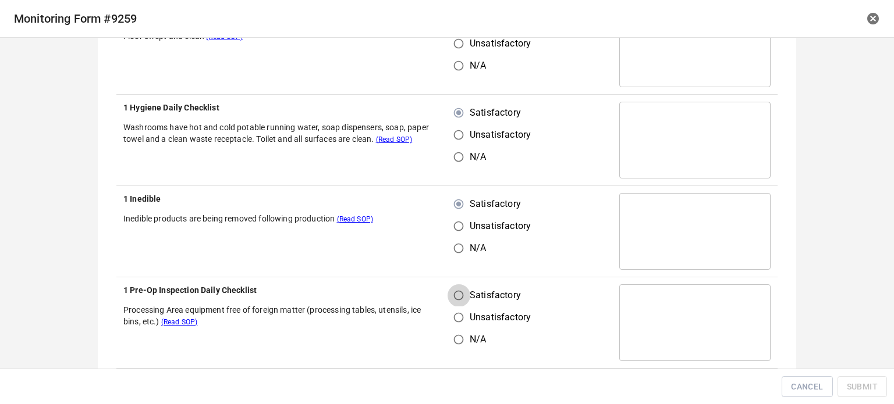
radio input "true"
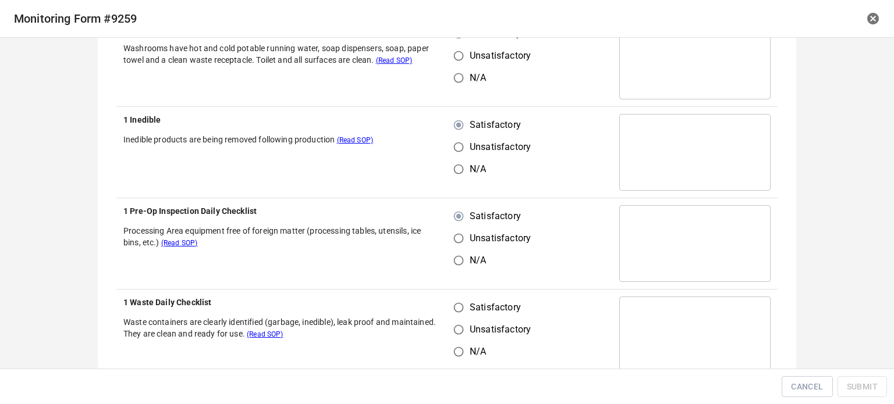
scroll to position [349, 0]
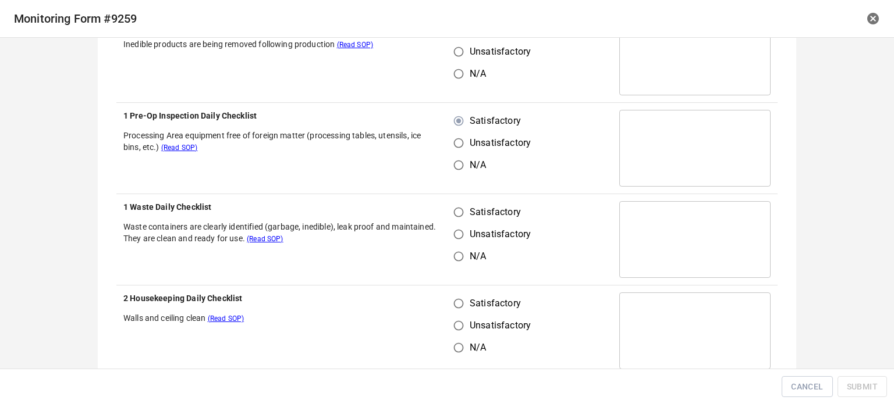
click at [458, 216] on input "Satisfactory" at bounding box center [458, 212] width 22 height 22
radio input "true"
drag, startPoint x: 463, startPoint y: 292, endPoint x: 485, endPoint y: 288, distance: 22.5
click at [463, 293] on input "Satisfactory" at bounding box center [458, 304] width 22 height 22
radio input "true"
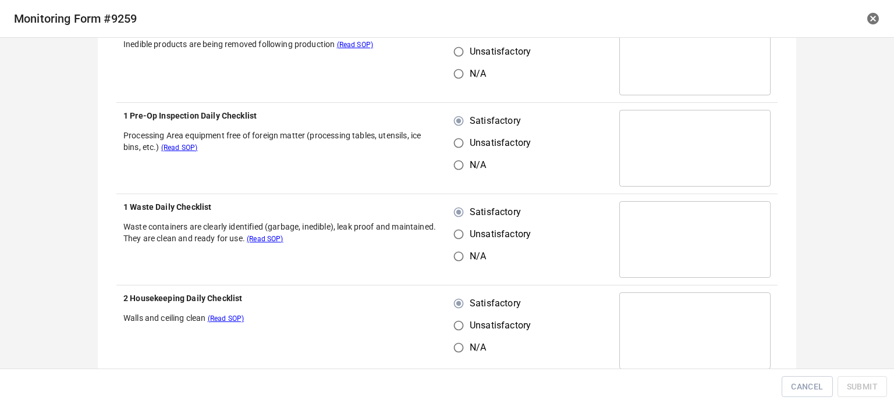
scroll to position [582, 0]
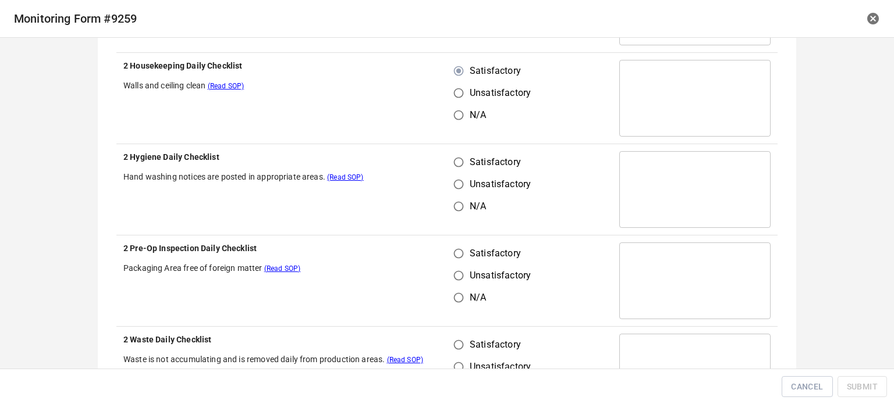
click at [456, 162] on input "Satisfactory" at bounding box center [458, 162] width 22 height 22
radio input "true"
drag, startPoint x: 461, startPoint y: 244, endPoint x: 466, endPoint y: 297, distance: 53.7
click at [466, 258] on label "Satisfactory" at bounding box center [488, 254] width 83 height 22
click at [466, 258] on input "Satisfactory" at bounding box center [458, 254] width 22 height 22
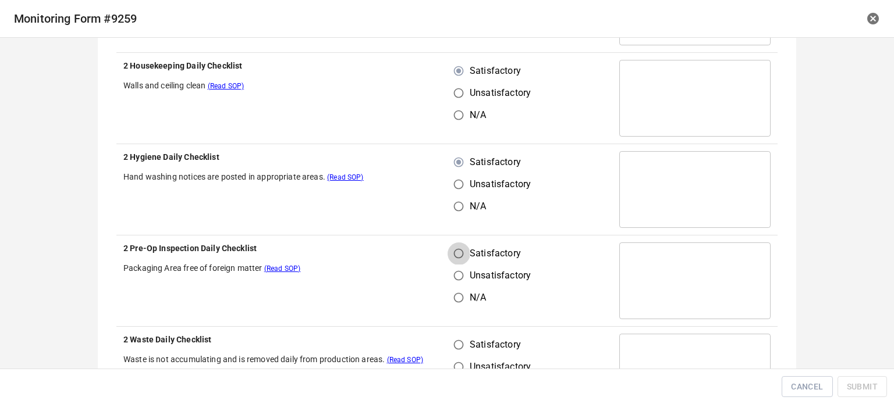
radio input "true"
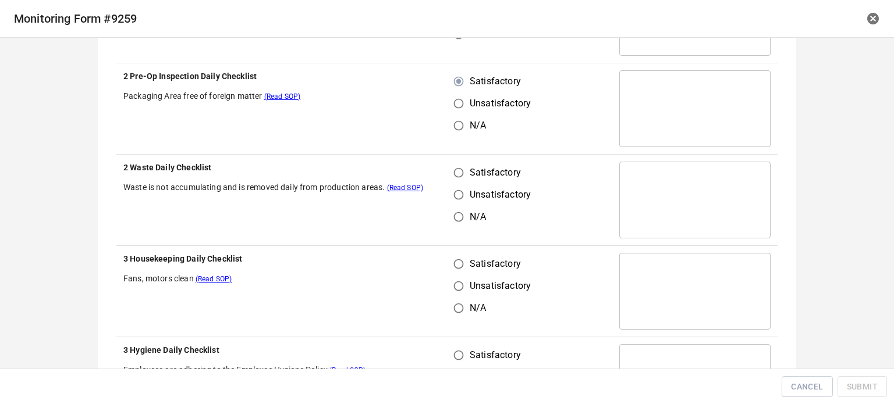
scroll to position [756, 0]
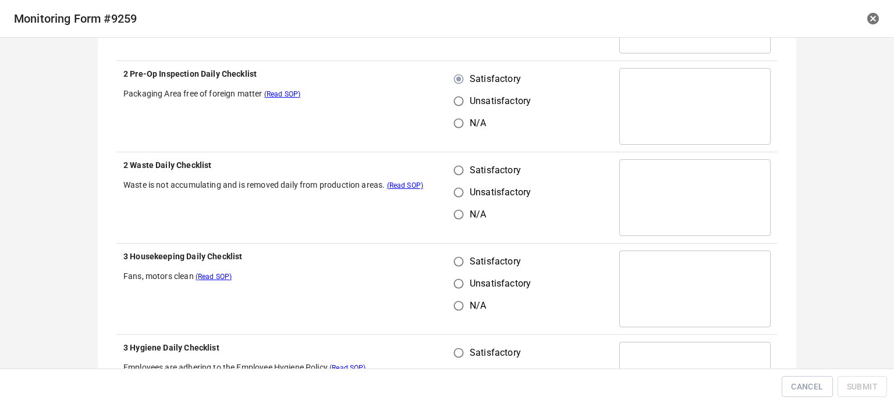
drag, startPoint x: 468, startPoint y: 176, endPoint x: 458, endPoint y: 202, distance: 28.5
click at [470, 176] on span "Satisfactory" at bounding box center [495, 170] width 51 height 14
click at [467, 176] on input "Satisfactory" at bounding box center [458, 170] width 22 height 22
radio input "true"
drag, startPoint x: 451, startPoint y: 280, endPoint x: 454, endPoint y: 260, distance: 20.5
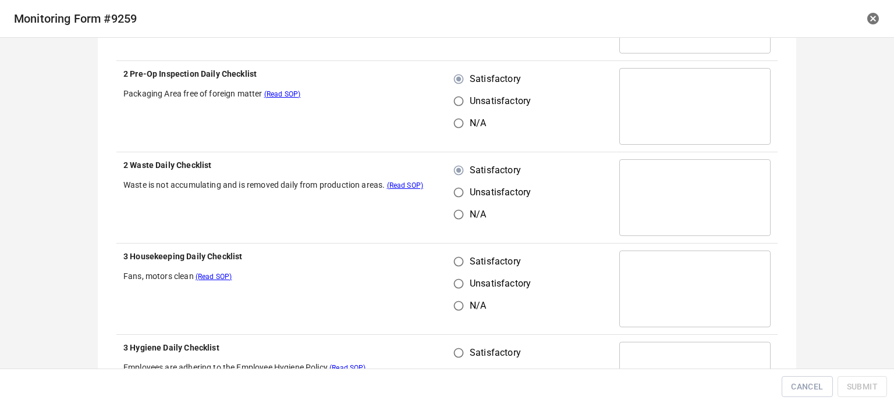
click at [454, 278] on input "Unsatisfactory" at bounding box center [458, 284] width 22 height 22
radio input "true"
drag, startPoint x: 454, startPoint y: 260, endPoint x: 502, endPoint y: 256, distance: 48.5
click at [462, 262] on input "Satisfactory" at bounding box center [458, 262] width 22 height 22
radio input "true"
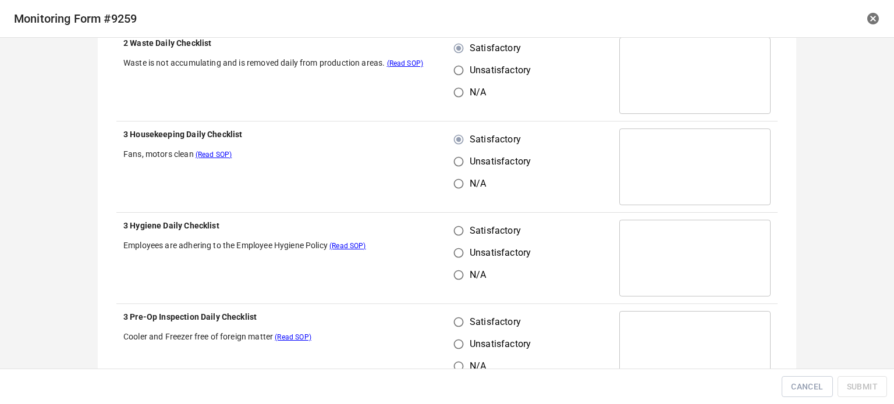
scroll to position [931, 0]
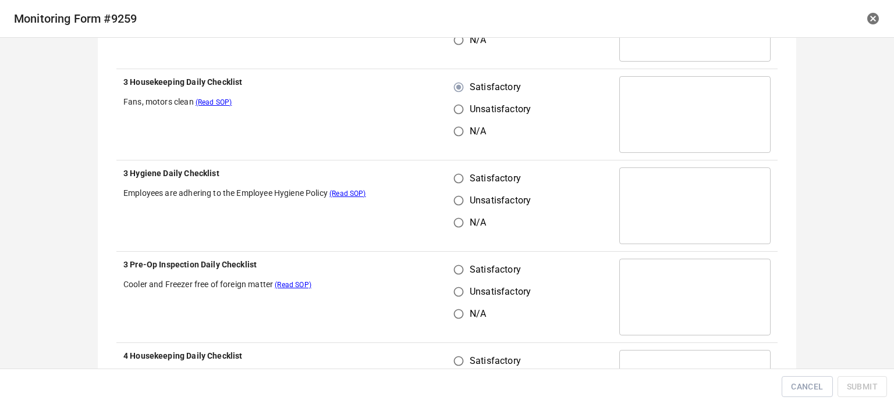
drag, startPoint x: 465, startPoint y: 182, endPoint x: 458, endPoint y: 227, distance: 46.0
click at [470, 182] on span "Satisfactory" at bounding box center [495, 179] width 51 height 14
click at [466, 182] on input "Satisfactory" at bounding box center [458, 179] width 22 height 22
radio input "true"
drag, startPoint x: 452, startPoint y: 278, endPoint x: 458, endPoint y: 279, distance: 5.9
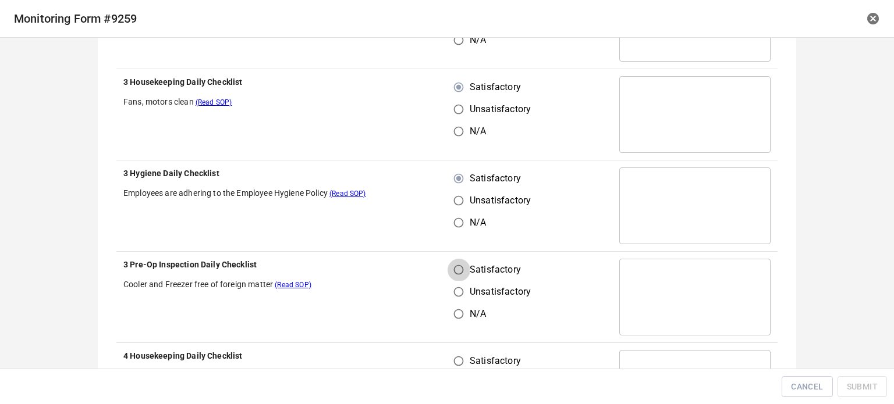
click at [453, 278] on input "Satisfactory" at bounding box center [458, 270] width 22 height 22
radio input "true"
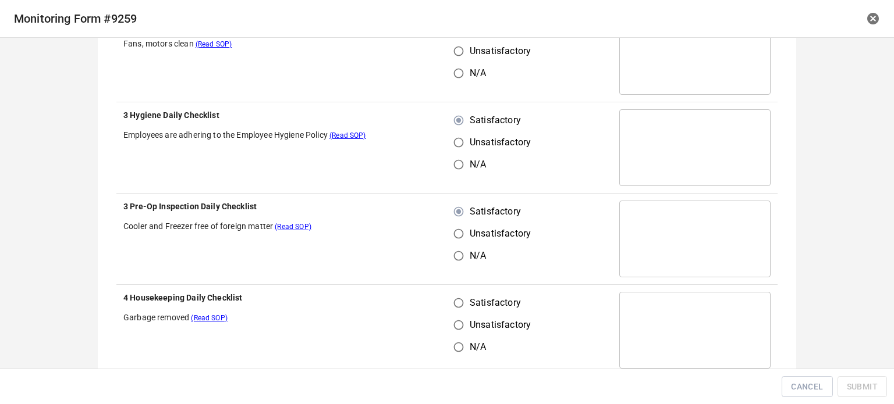
drag, startPoint x: 452, startPoint y: 314, endPoint x: 462, endPoint y: 307, distance: 12.1
click at [454, 314] on input "Unsatisfactory" at bounding box center [458, 325] width 22 height 22
radio input "true"
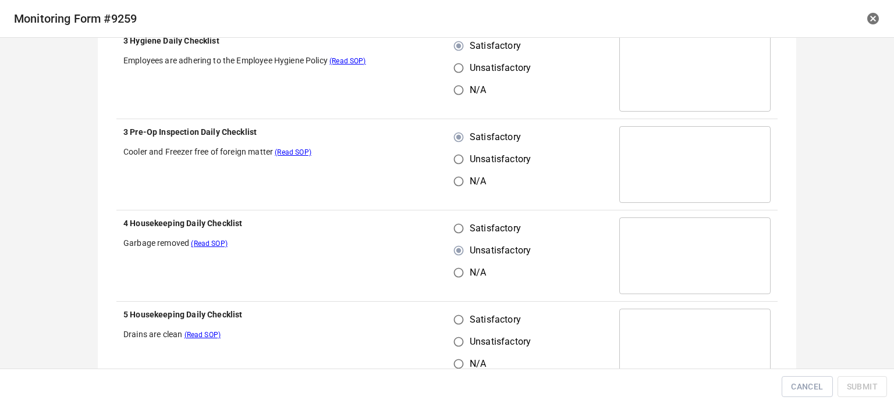
scroll to position [1105, 0]
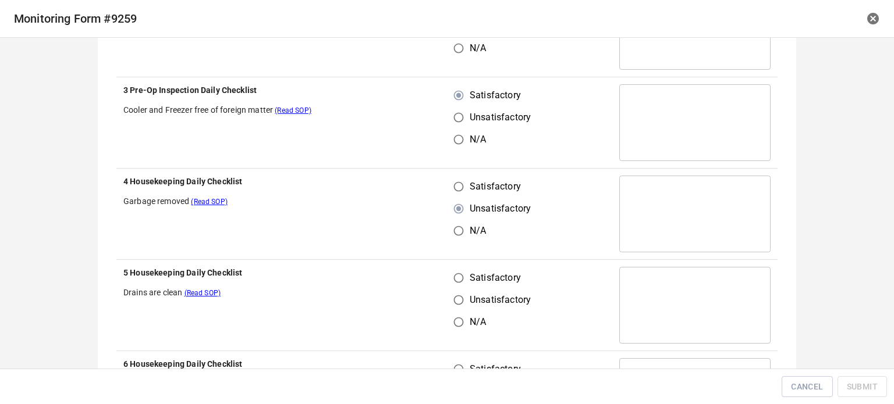
drag, startPoint x: 453, startPoint y: 194, endPoint x: 470, endPoint y: 231, distance: 40.6
click at [453, 194] on input "Satisfactory" at bounding box center [458, 187] width 22 height 22
radio input "true"
click at [461, 285] on div "Satisfactory Unsatisfactory N/A" at bounding box center [497, 300] width 86 height 66
click at [463, 272] on input "Satisfactory" at bounding box center [458, 278] width 22 height 22
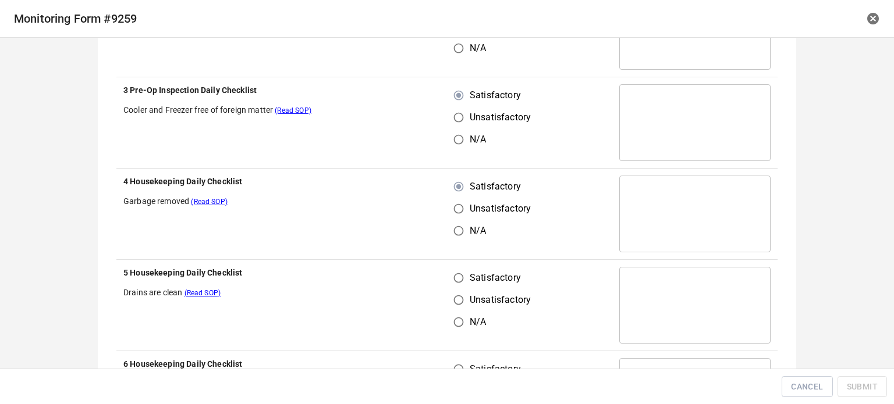
radio input "true"
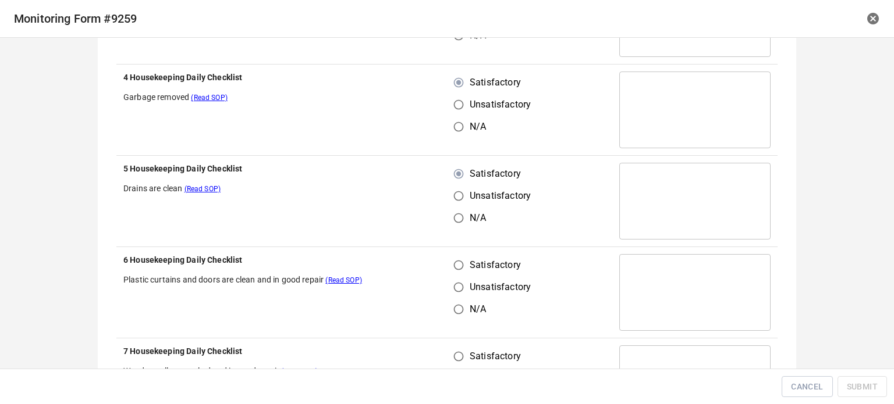
scroll to position [1280, 0]
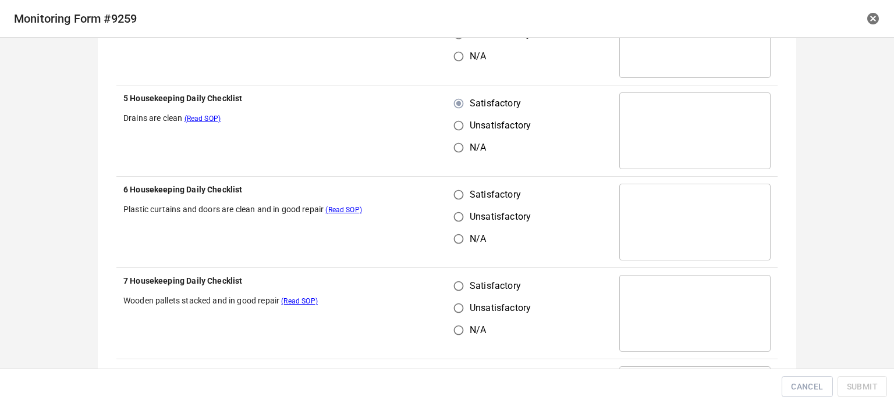
click at [465, 201] on label "Satisfactory" at bounding box center [488, 195] width 83 height 22
click at [465, 201] on input "Satisfactory" at bounding box center [458, 195] width 22 height 22
radio input "true"
drag, startPoint x: 460, startPoint y: 278, endPoint x: 465, endPoint y: 287, distance: 10.7
click at [460, 280] on input "Satisfactory" at bounding box center [458, 286] width 22 height 22
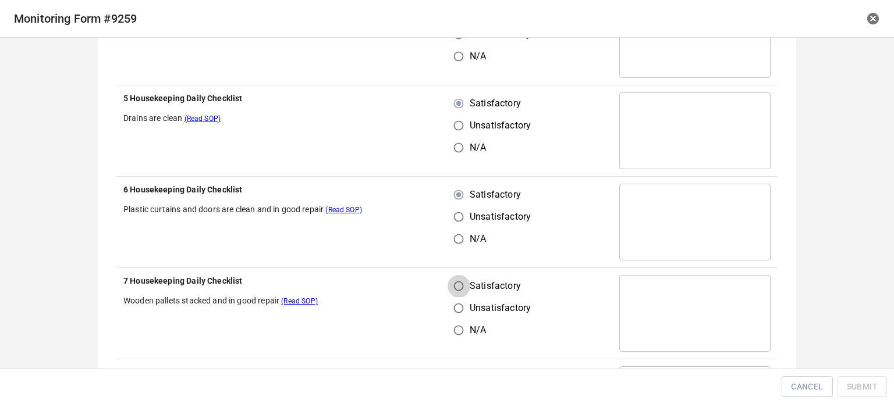
radio input "true"
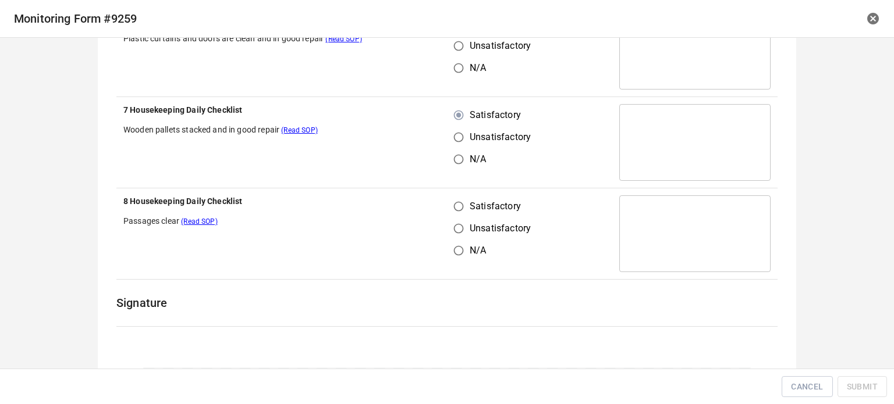
scroll to position [1455, 0]
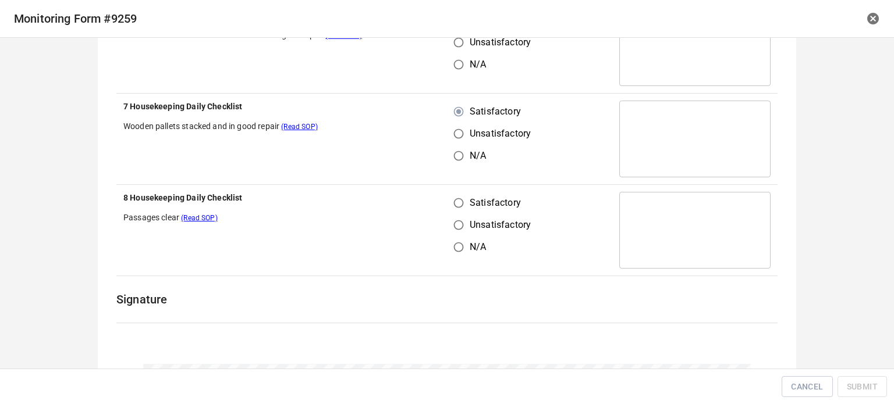
click at [462, 200] on input "Satisfactory" at bounding box center [458, 203] width 22 height 22
radio input "true"
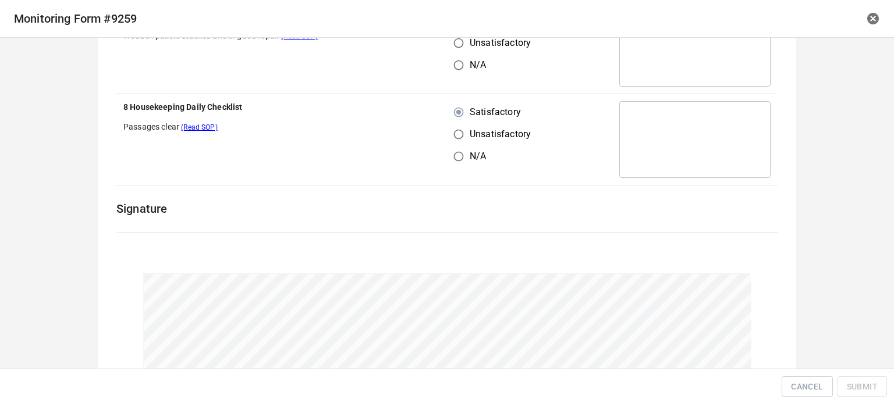
scroll to position [1637, 0]
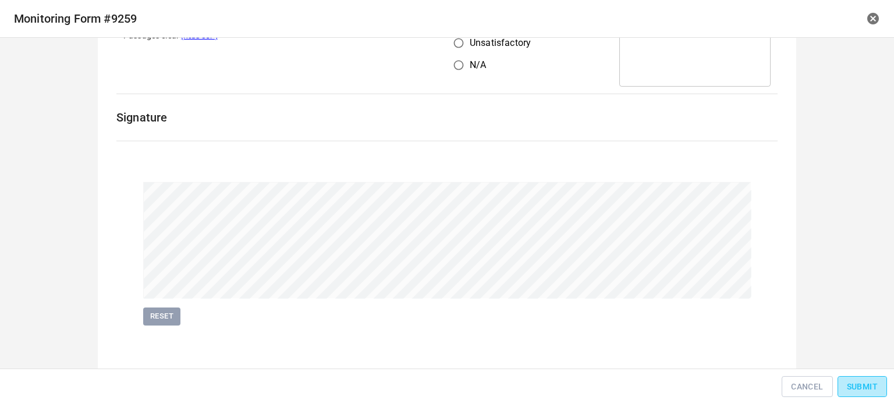
click at [858, 380] on span "Submit" at bounding box center [862, 387] width 31 height 15
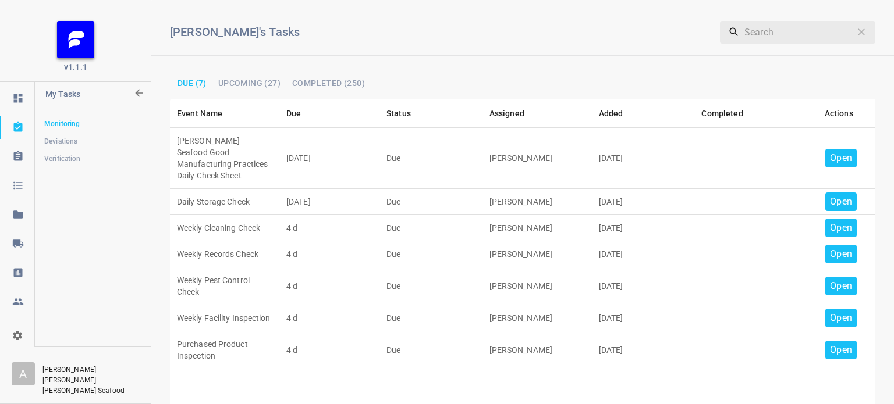
click at [825, 155] on div "Open" at bounding box center [840, 158] width 31 height 19
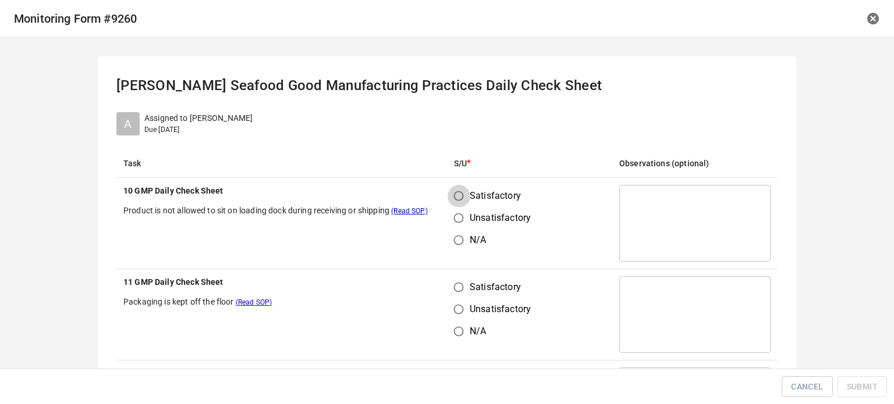
drag, startPoint x: 447, startPoint y: 196, endPoint x: 466, endPoint y: 261, distance: 67.9
click at [449, 197] on input "Satisfactory" at bounding box center [458, 196] width 22 height 22
radio input "true"
click at [454, 289] on input "Satisfactory" at bounding box center [458, 287] width 22 height 22
radio input "true"
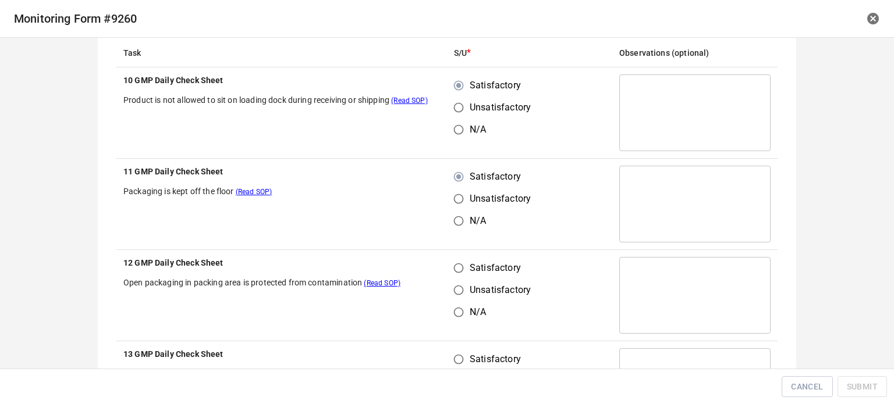
scroll to position [233, 0]
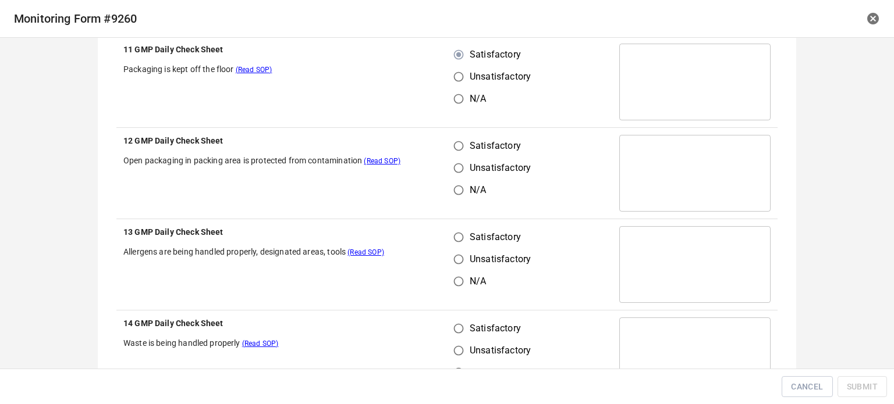
drag, startPoint x: 458, startPoint y: 144, endPoint x: 457, endPoint y: 218, distance: 73.3
click at [458, 150] on input "Satisfactory" at bounding box center [458, 146] width 22 height 22
radio input "true"
click at [459, 239] on input "Satisfactory" at bounding box center [458, 237] width 22 height 22
radio input "true"
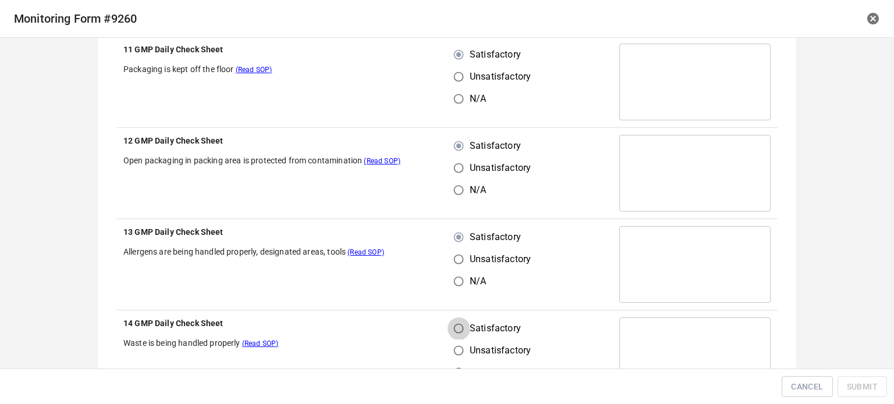
click at [456, 335] on input "Satisfactory" at bounding box center [458, 329] width 22 height 22
radio input "true"
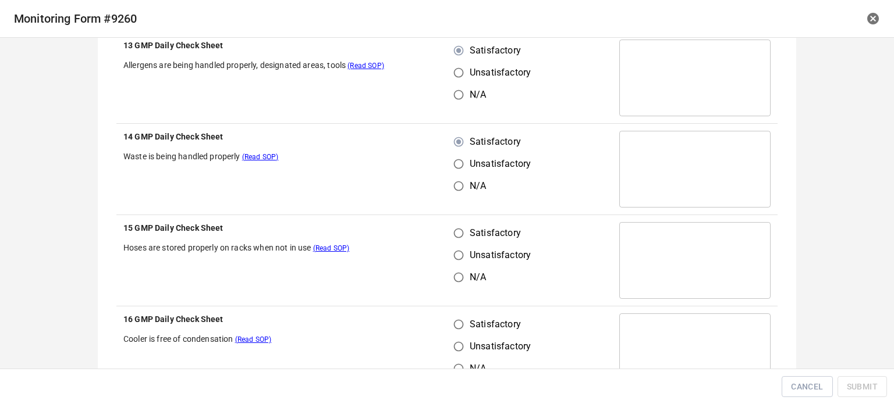
scroll to position [465, 0]
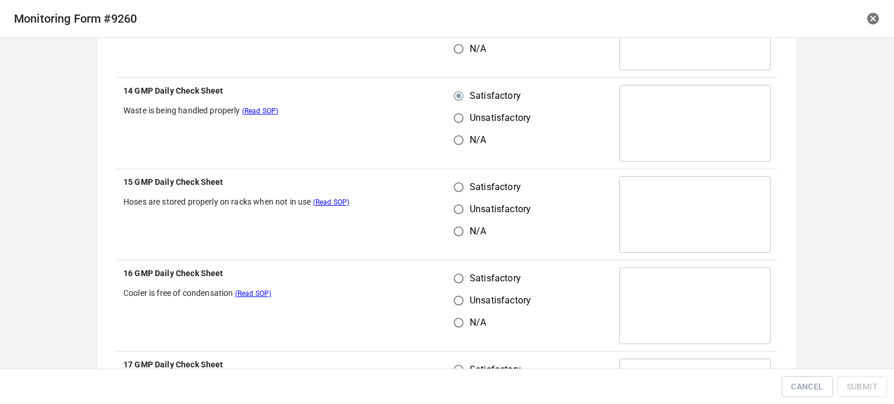
drag, startPoint x: 455, startPoint y: 205, endPoint x: 455, endPoint y: 214, distance: 8.1
click at [455, 209] on input "Unsatisfactory" at bounding box center [458, 209] width 22 height 22
radio input "true"
drag, startPoint x: 452, startPoint y: 187, endPoint x: 449, endPoint y: 276, distance: 89.7
click at [456, 195] on input "Satisfactory" at bounding box center [458, 187] width 22 height 22
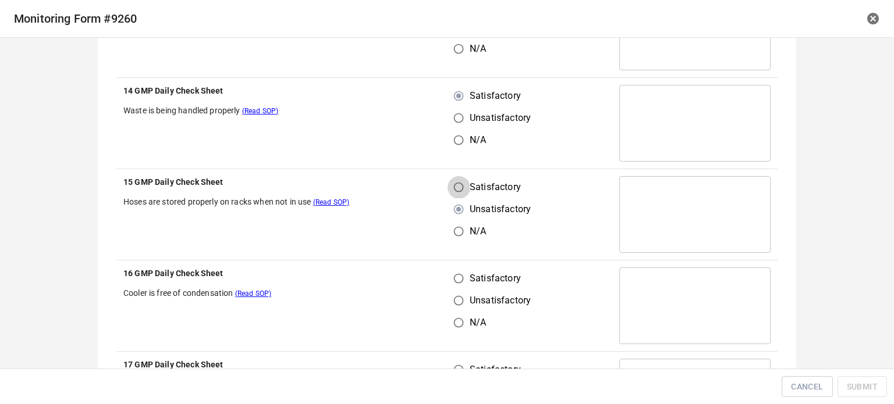
radio input "true"
drag, startPoint x: 449, startPoint y: 283, endPoint x: 485, endPoint y: 272, distance: 37.7
click at [454, 286] on input "Satisfactory" at bounding box center [458, 279] width 22 height 22
radio input "true"
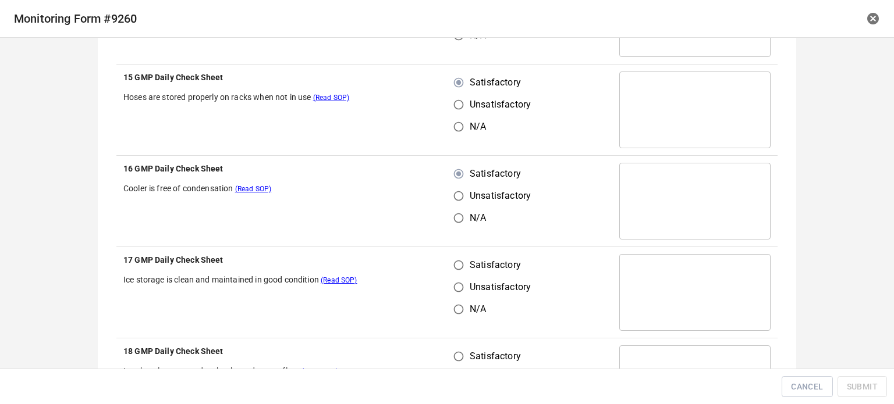
scroll to position [698, 0]
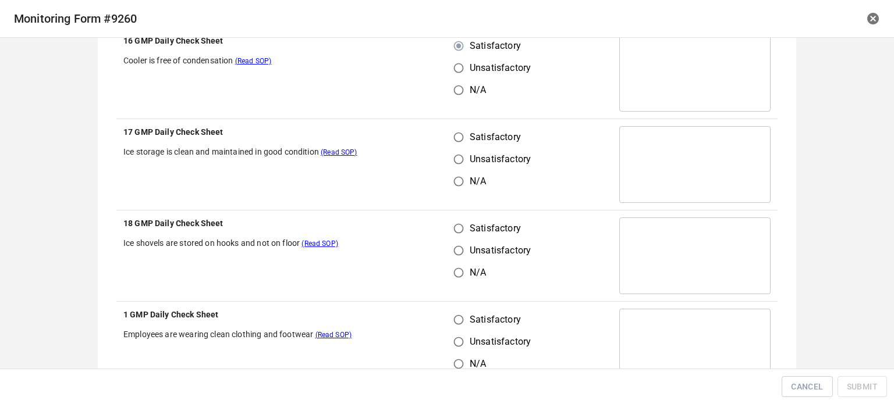
drag, startPoint x: 456, startPoint y: 135, endPoint x: 457, endPoint y: 197, distance: 62.3
click at [456, 137] on input "Satisfactory" at bounding box center [458, 137] width 22 height 22
radio input "true"
click at [449, 244] on input "Unsatisfactory" at bounding box center [458, 251] width 22 height 22
radio input "true"
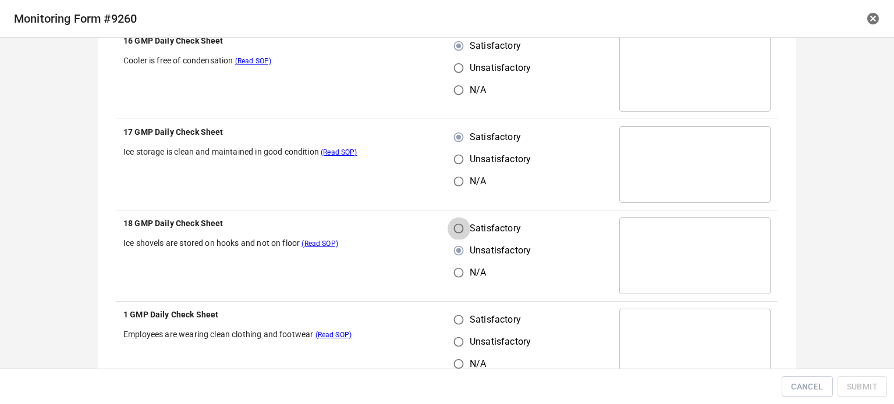
drag, startPoint x: 453, startPoint y: 225, endPoint x: 456, endPoint y: 231, distance: 7.0
click at [453, 226] on input "Satisfactory" at bounding box center [458, 229] width 22 height 22
radio input "true"
drag, startPoint x: 451, startPoint y: 321, endPoint x: 465, endPoint y: 318, distance: 14.2
click at [457, 322] on input "Satisfactory" at bounding box center [458, 320] width 22 height 22
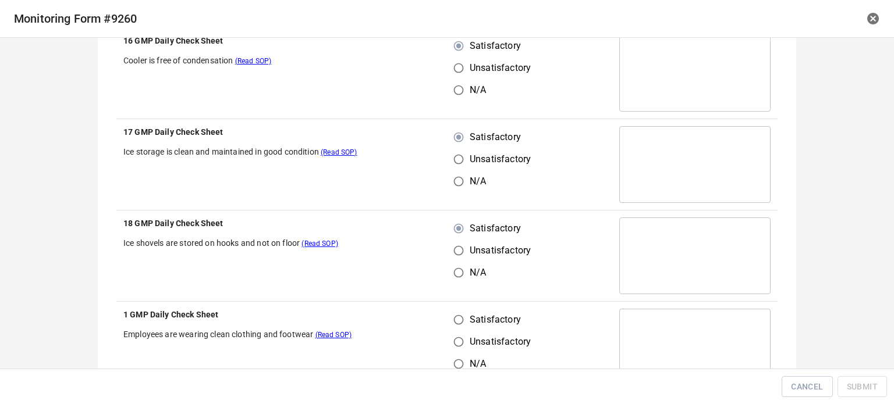
radio input "true"
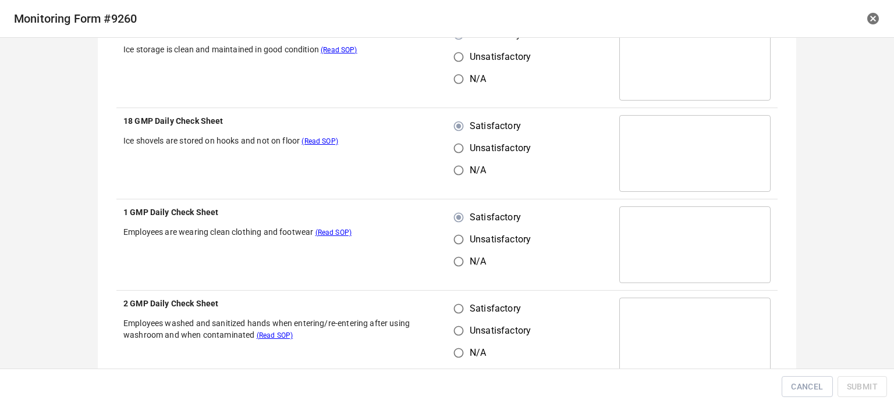
scroll to position [873, 0]
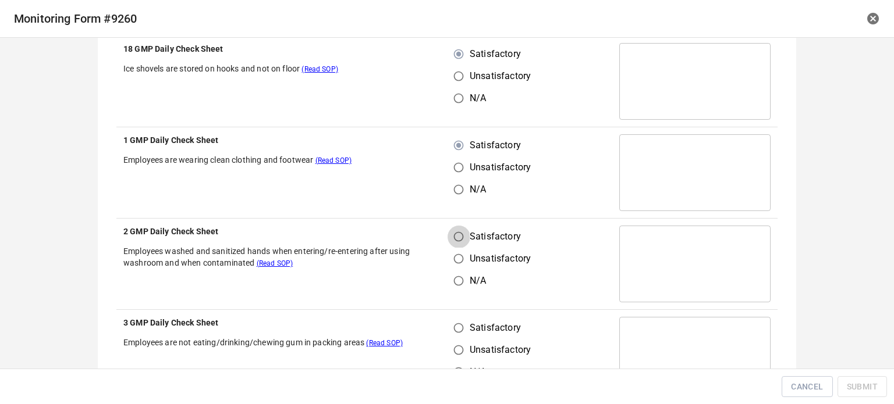
click at [449, 240] on input "Satisfactory" at bounding box center [458, 237] width 22 height 22
radio input "true"
drag, startPoint x: 447, startPoint y: 327, endPoint x: 460, endPoint y: 325, distance: 13.0
click at [454, 327] on input "Satisfactory" at bounding box center [458, 328] width 22 height 22
radio input "true"
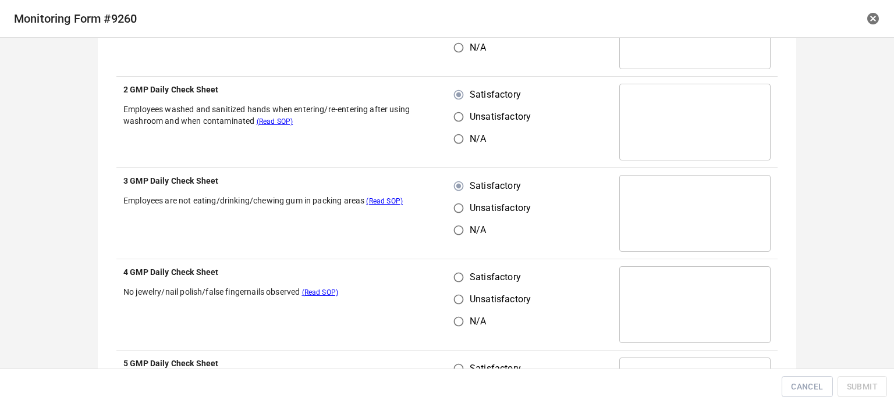
scroll to position [1164, 0]
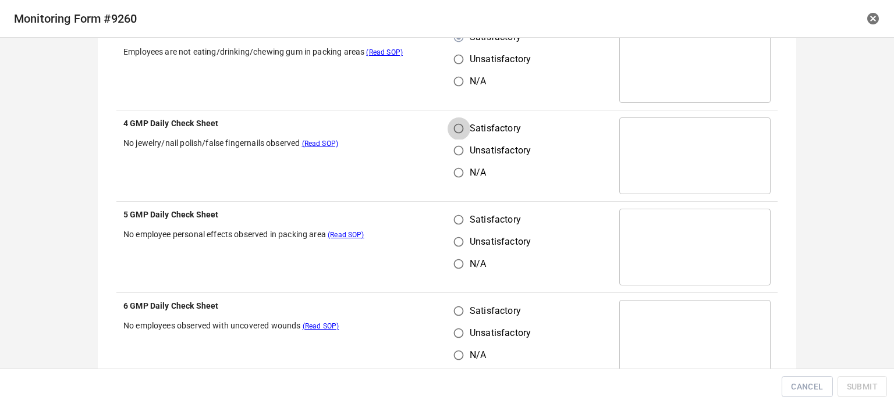
drag, startPoint x: 450, startPoint y: 133, endPoint x: 453, endPoint y: 148, distance: 15.9
click at [453, 129] on input "Satisfactory" at bounding box center [458, 129] width 22 height 22
radio input "true"
drag, startPoint x: 453, startPoint y: 216, endPoint x: 457, endPoint y: 289, distance: 73.4
click at [454, 221] on input "Satisfactory" at bounding box center [458, 220] width 22 height 22
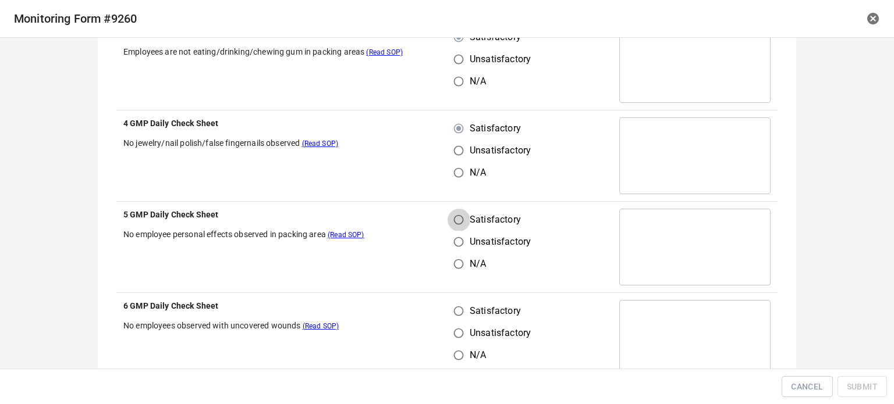
radio input "true"
drag
click at [461, 312] on input "Satisfactory" at bounding box center [458, 311] width 22 height 22
radio input "true"
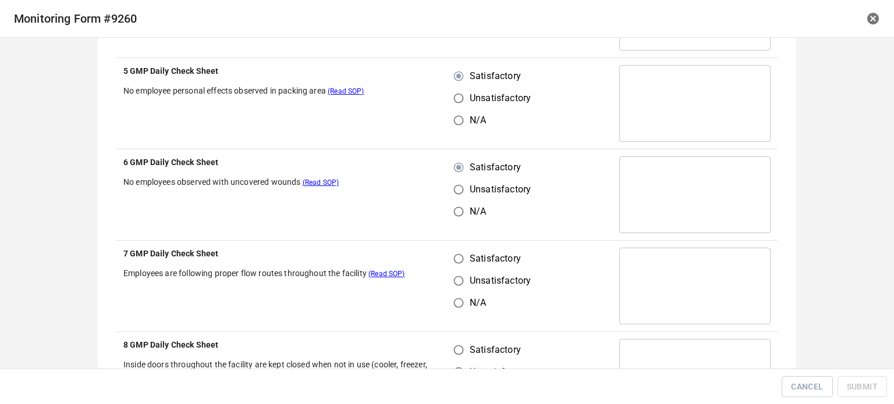
scroll to position [1396, 0]
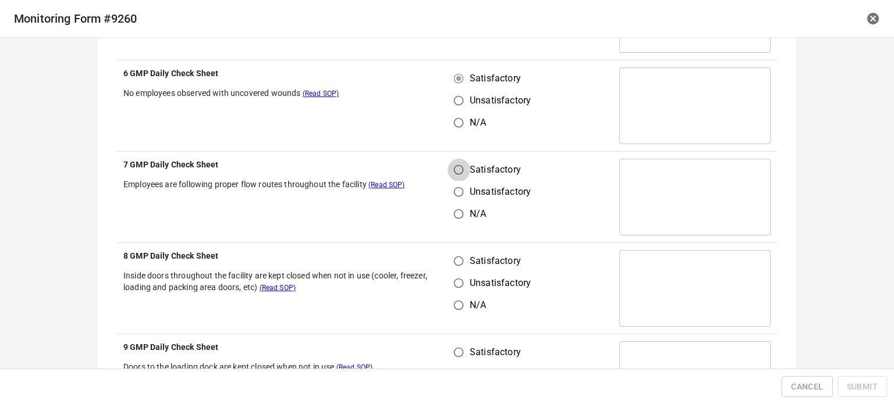
click at [460, 167] on input "Satisfactory" at bounding box center [458, 170] width 22 height 22
radio input "true"
click at [458, 262] on input "Satisfactory" at bounding box center [458, 261] width 22 height 22
radio input "true"
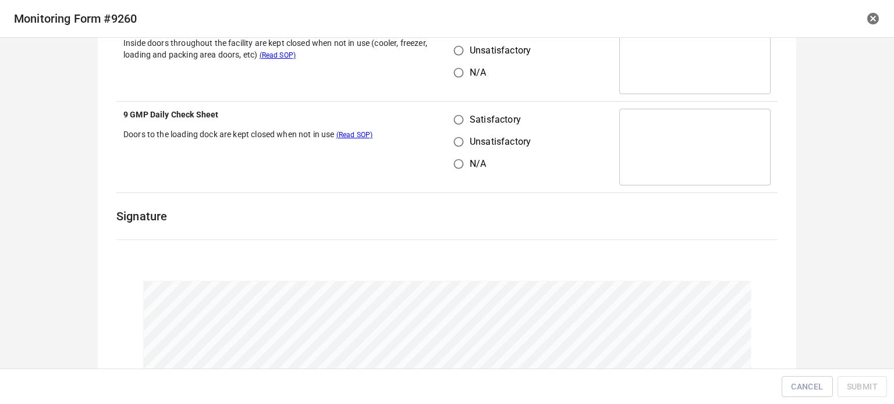
click at [463, 113] on input "Satisfactory" at bounding box center [458, 120] width 22 height 22
radio input "true"
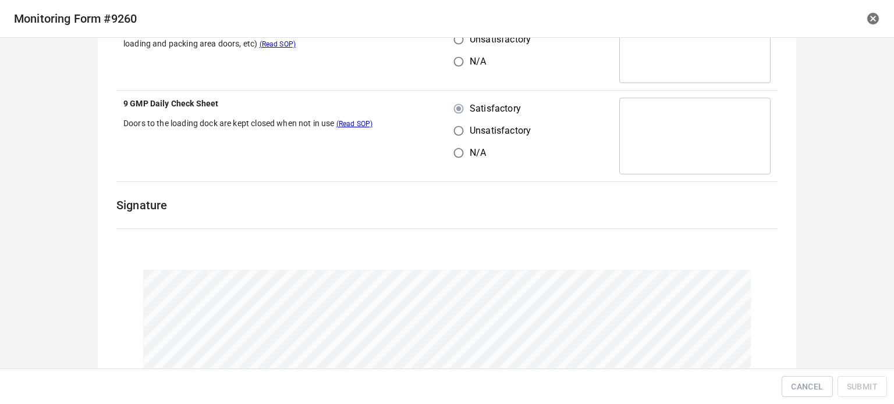
scroll to position [1728, 0]
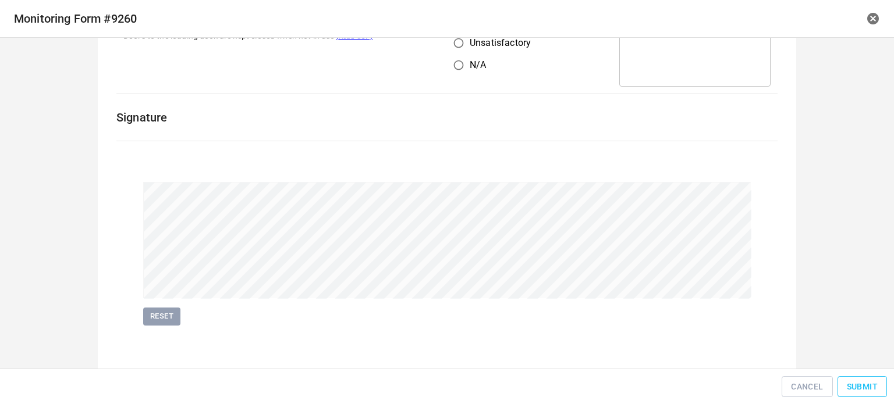
click at [863, 386] on span "Submit" at bounding box center [862, 387] width 31 height 15
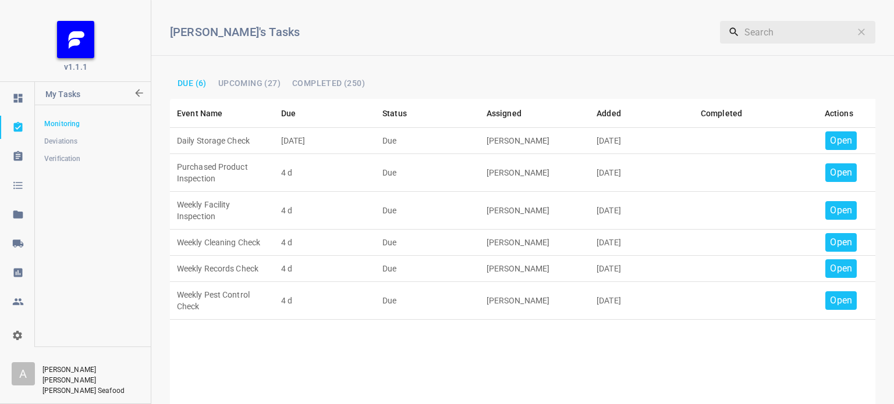
click at [836, 142] on p "Open" at bounding box center [841, 141] width 22 height 14
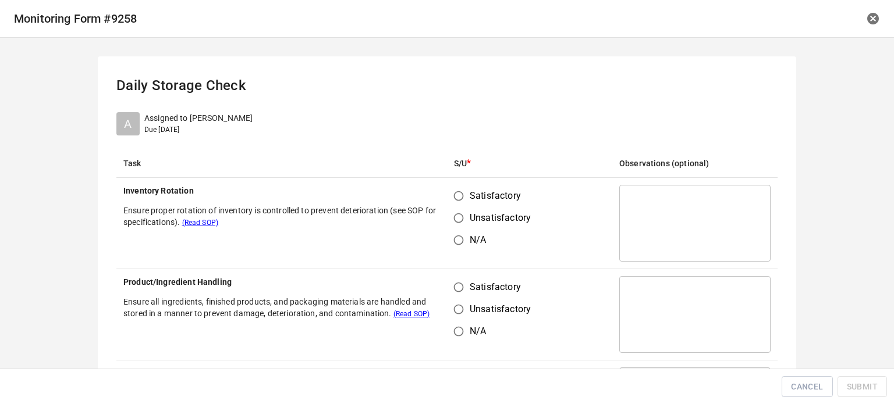
click at [461, 196] on input "Satisfactory" at bounding box center [458, 196] width 22 height 22
radio input "true"
click at [452, 287] on input "Satisfactory" at bounding box center [458, 287] width 22 height 22
radio input "true"
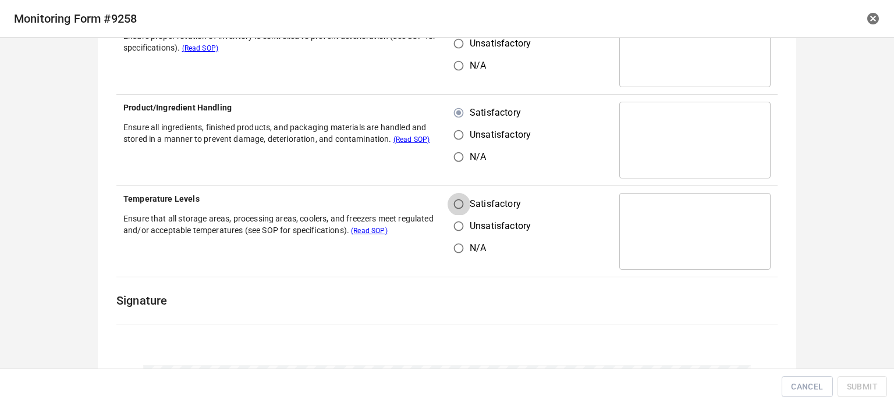
click at [456, 207] on input "Satisfactory" at bounding box center [458, 204] width 22 height 22
radio input "true"
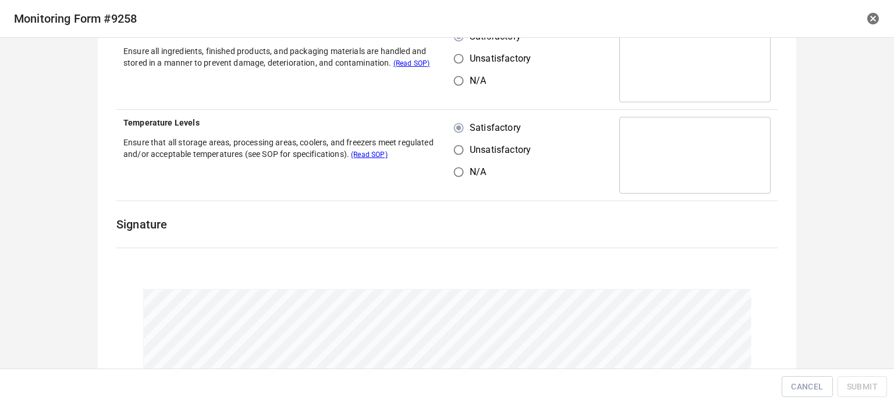
scroll to position [360, 0]
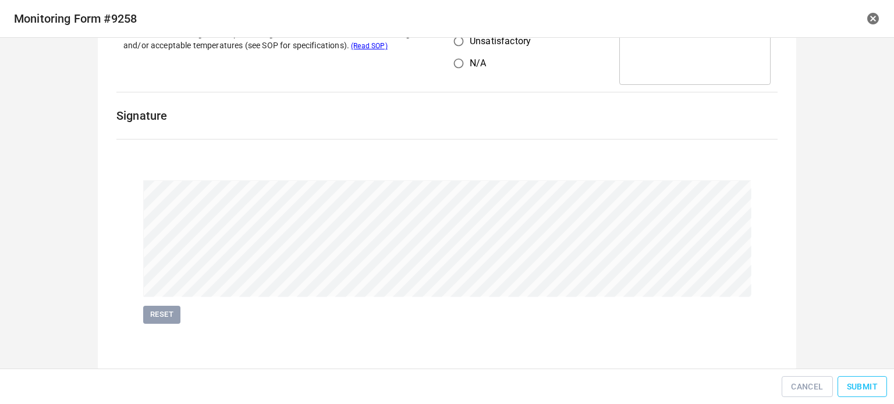
click at [859, 393] on span "Submit" at bounding box center [862, 387] width 31 height 15
